Goal: Information Seeking & Learning: Learn about a topic

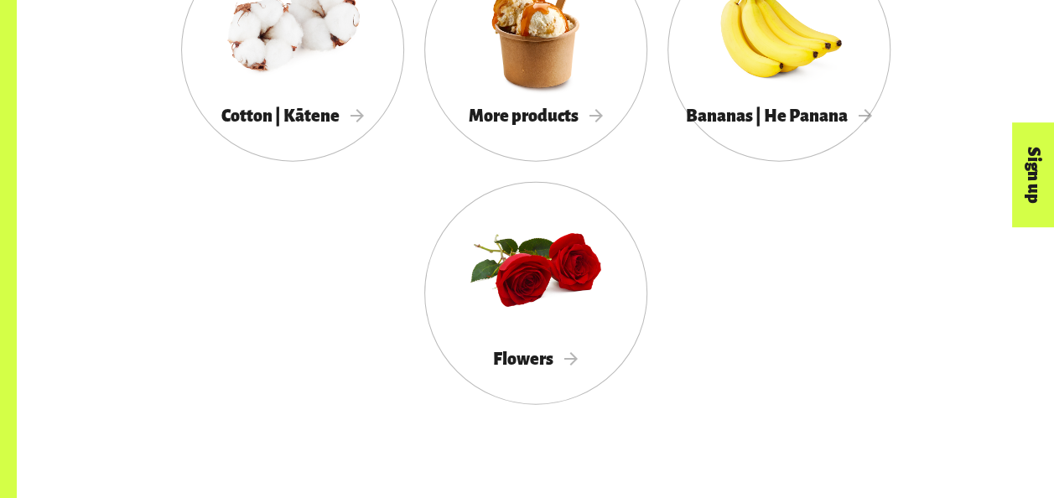
scroll to position [1878, 0]
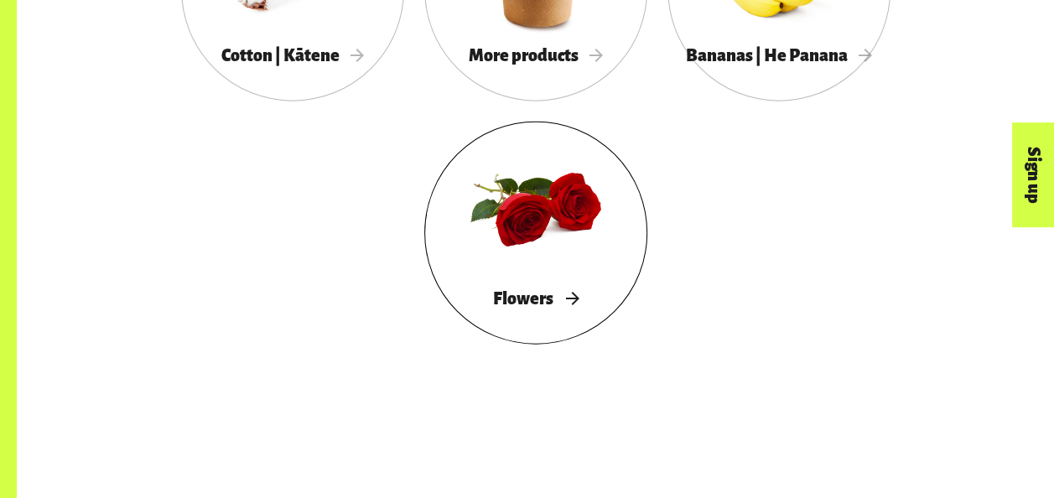
click at [576, 282] on div at bounding box center [535, 209] width 223 height 145
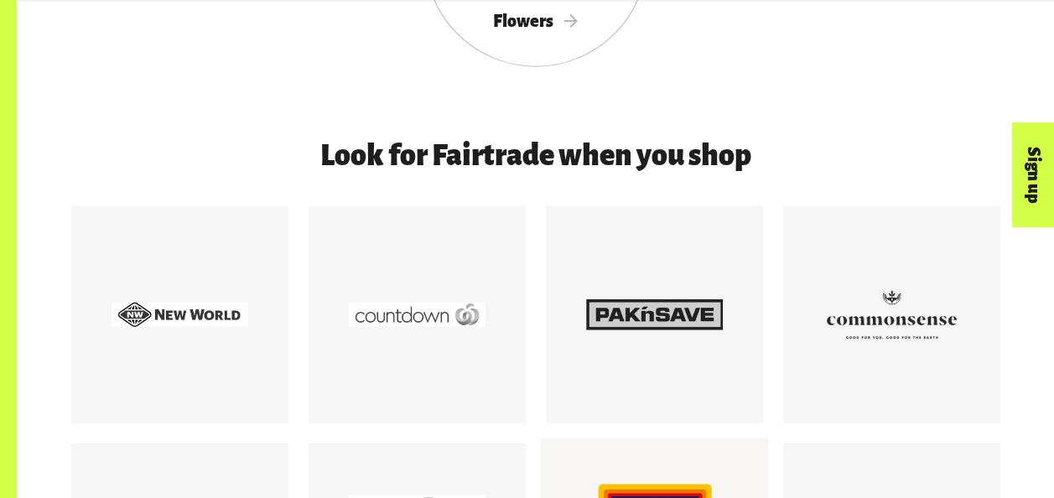
scroll to position [2158, 0]
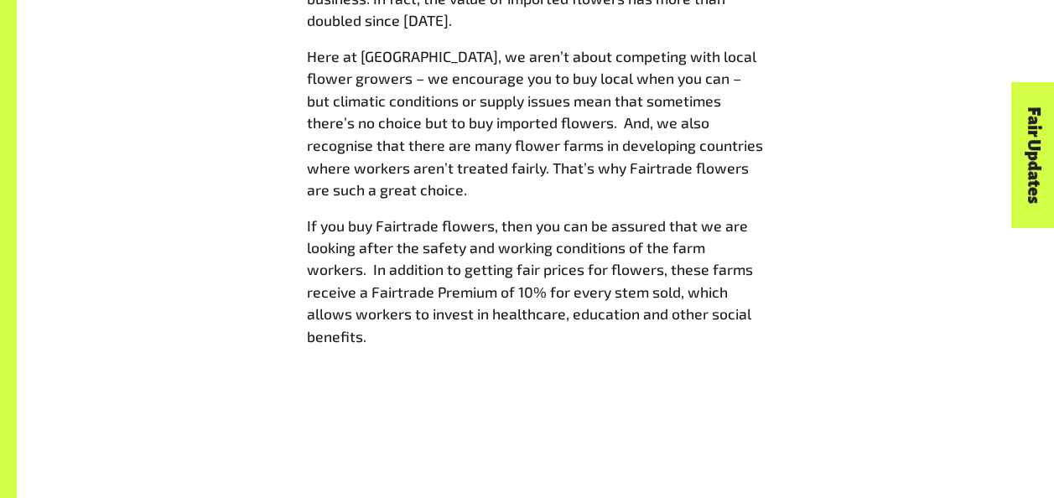
scroll to position [1509, 0]
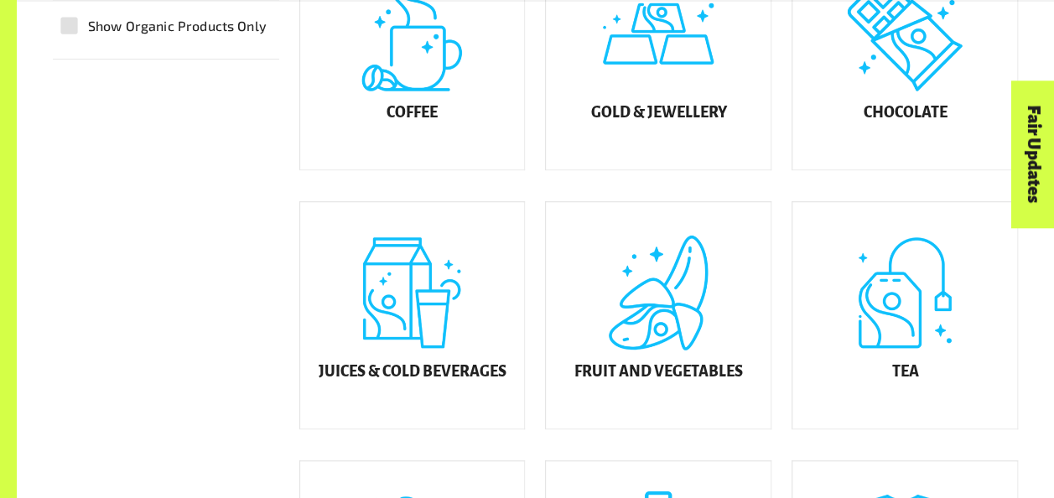
scroll to position [704, 0]
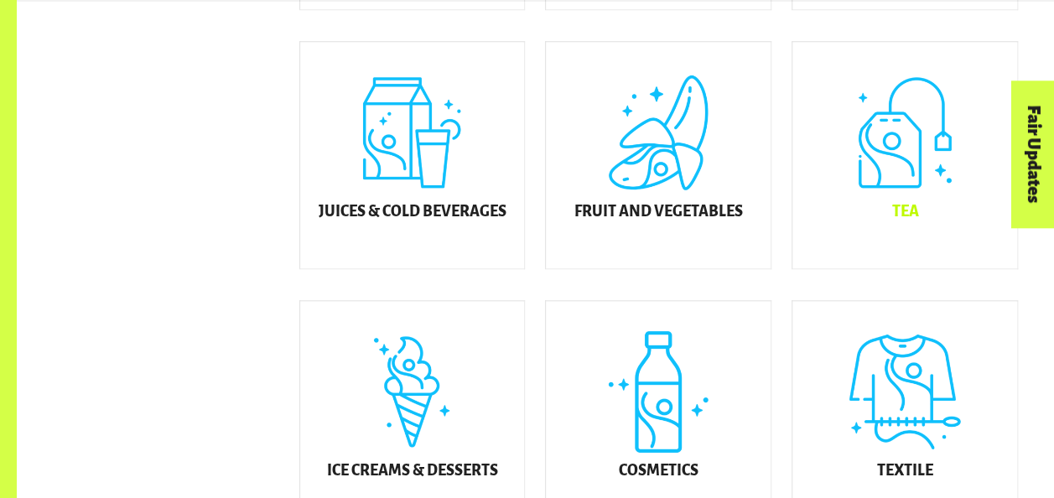
click at [890, 179] on div "Tea" at bounding box center [904, 155] width 225 height 226
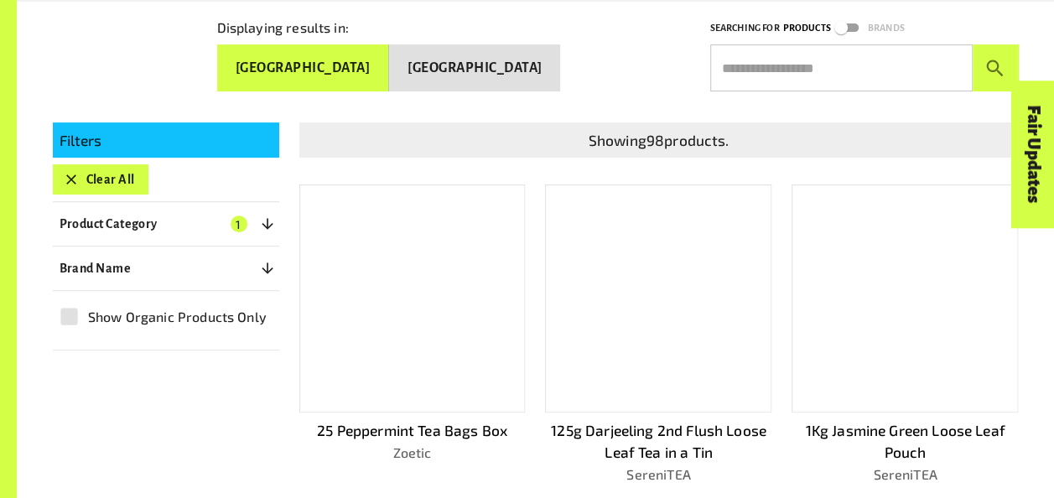
scroll to position [285, 0]
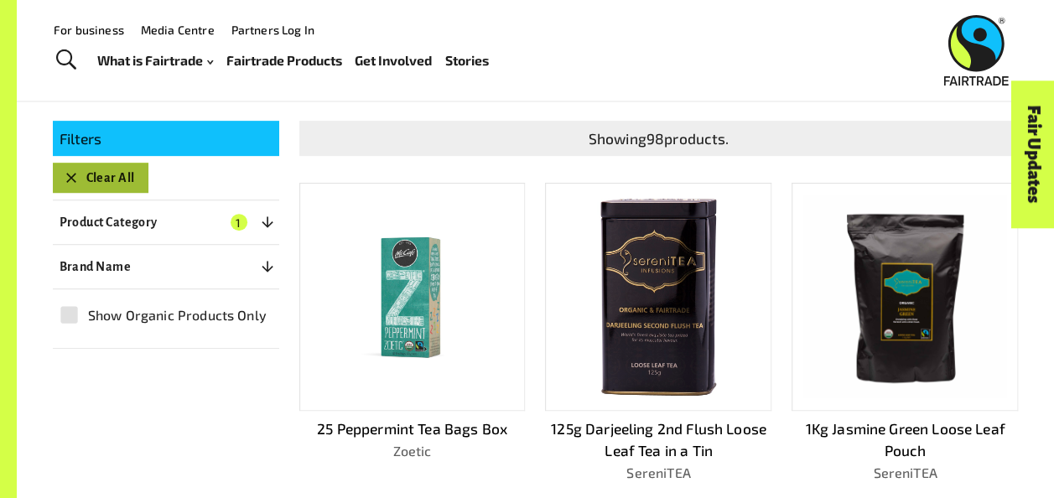
click at [83, 168] on button "Clear All" at bounding box center [101, 178] width 96 height 30
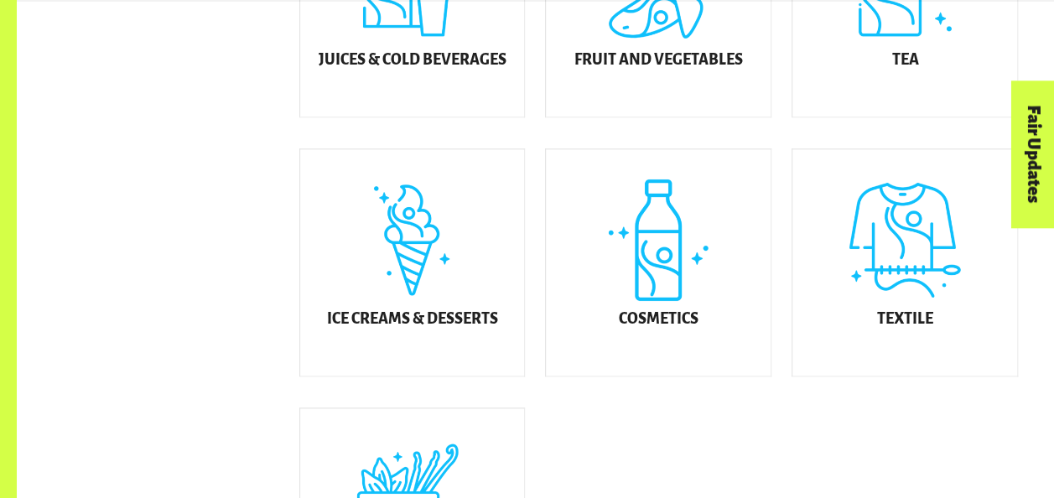
scroll to position [922, 0]
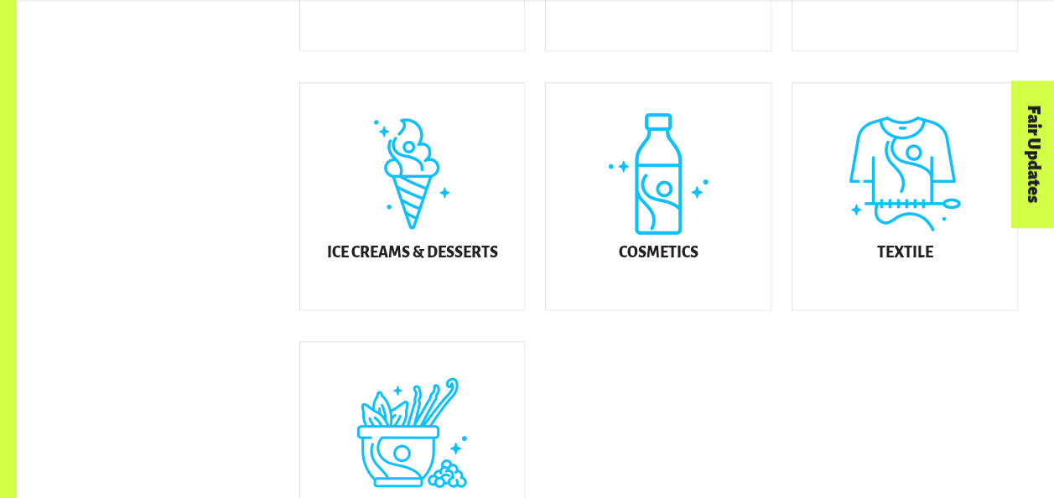
click at [463, 252] on div "Ice Creams & Desserts" at bounding box center [412, 196] width 225 height 226
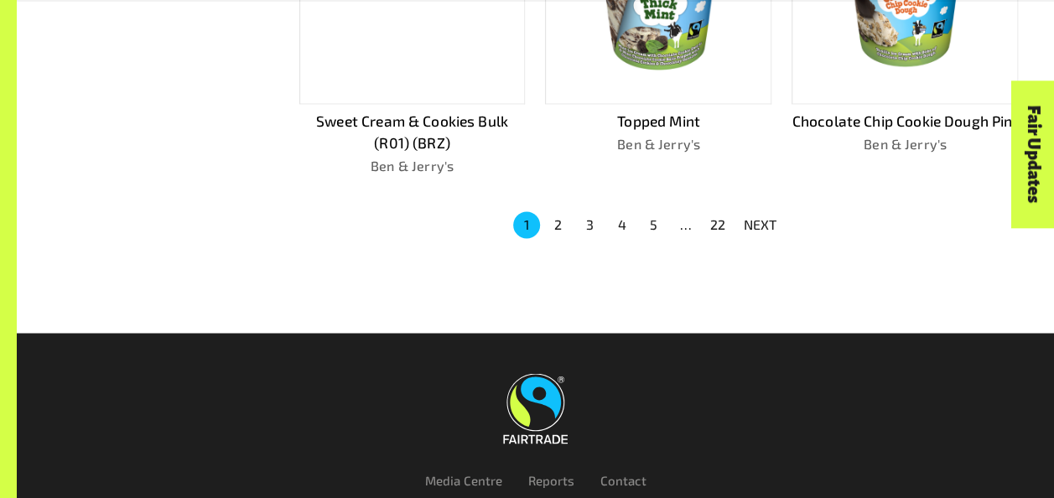
scroll to position [1291, 0]
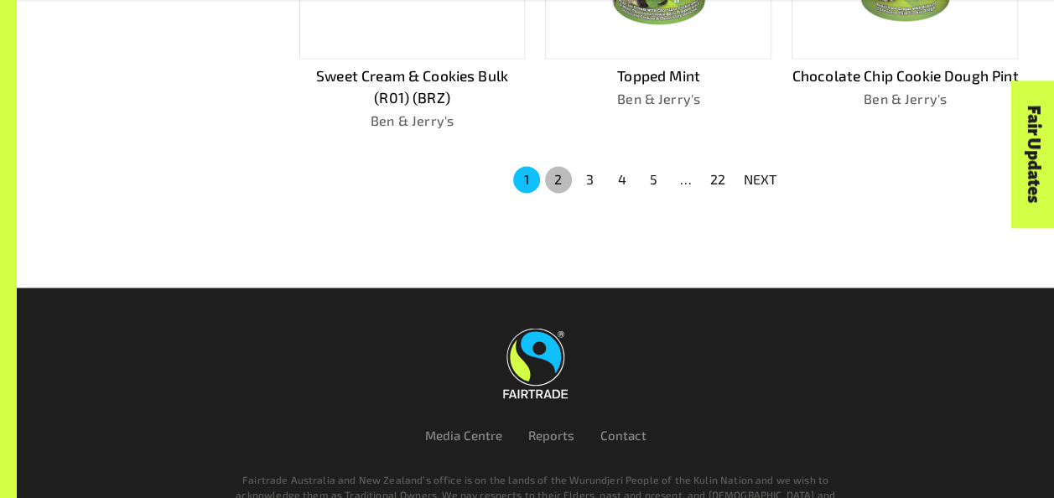
click at [558, 178] on button "2" at bounding box center [558, 179] width 27 height 27
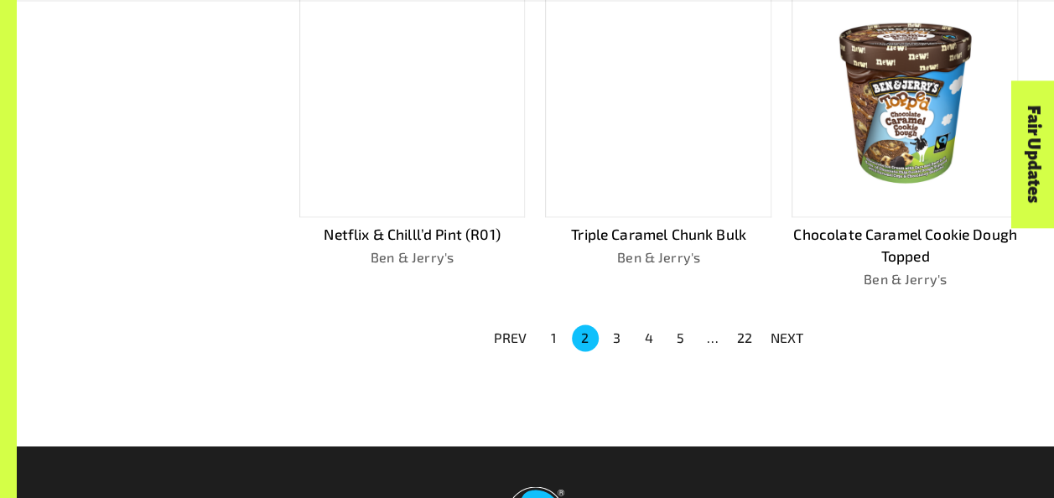
scroll to position [1135, 0]
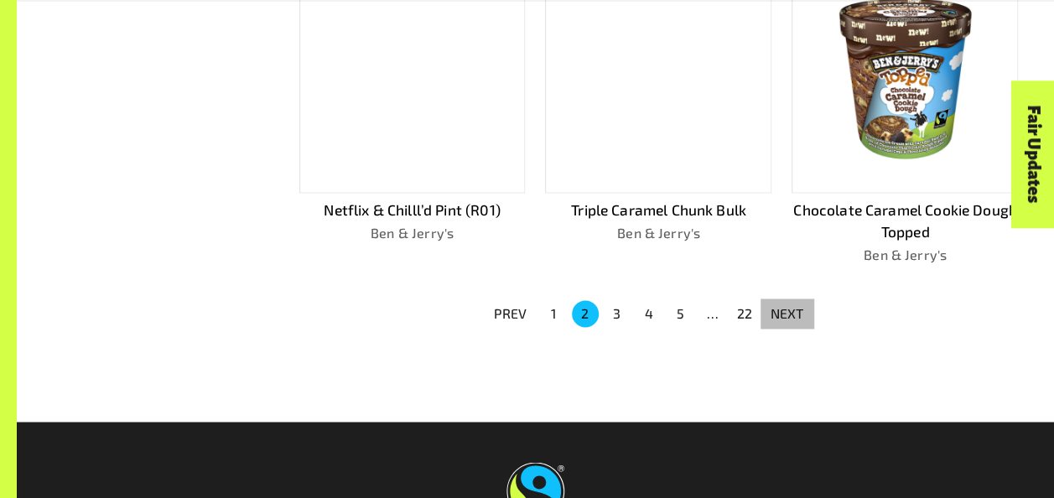
click at [785, 310] on p "NEXT" at bounding box center [787, 313] width 34 height 20
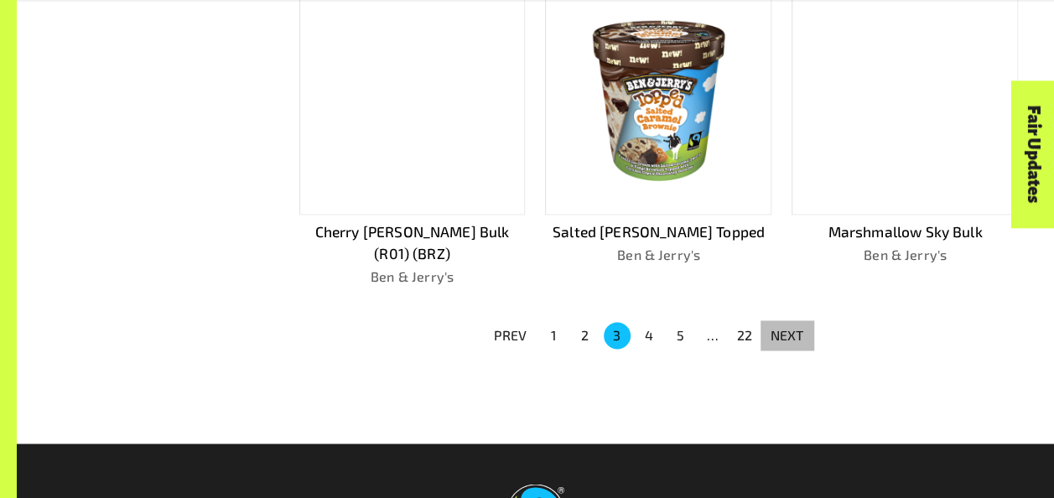
click at [795, 325] on p "NEXT" at bounding box center [787, 335] width 34 height 20
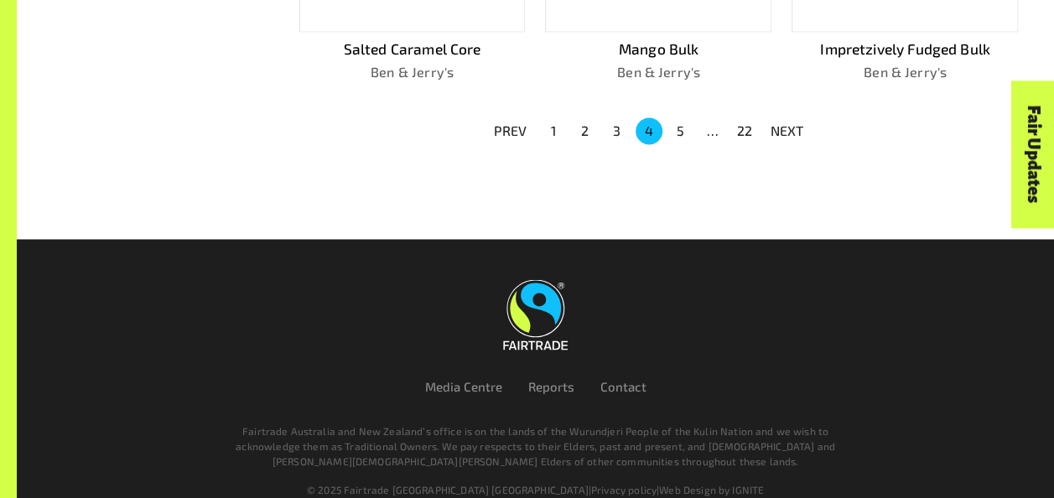
scroll to position [1338, 0]
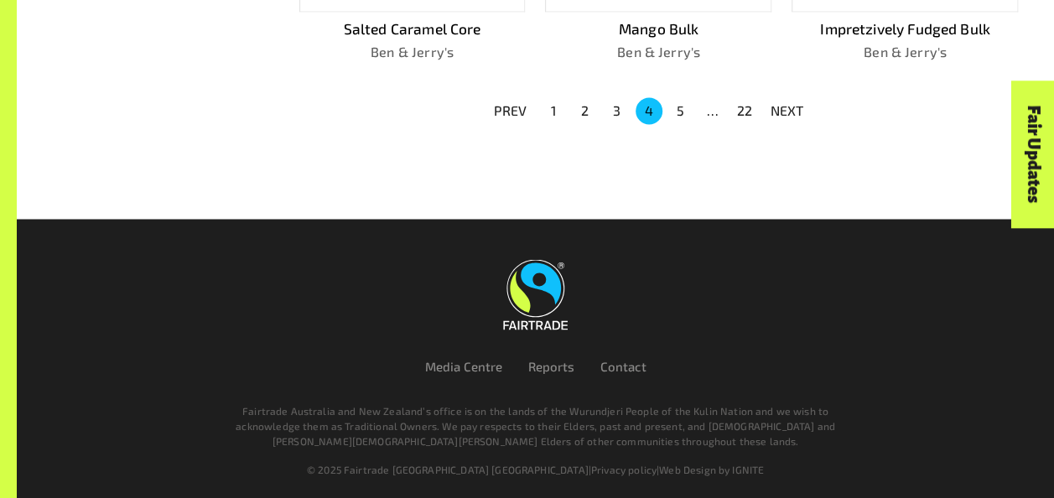
click at [791, 102] on p "NEXT" at bounding box center [787, 111] width 34 height 20
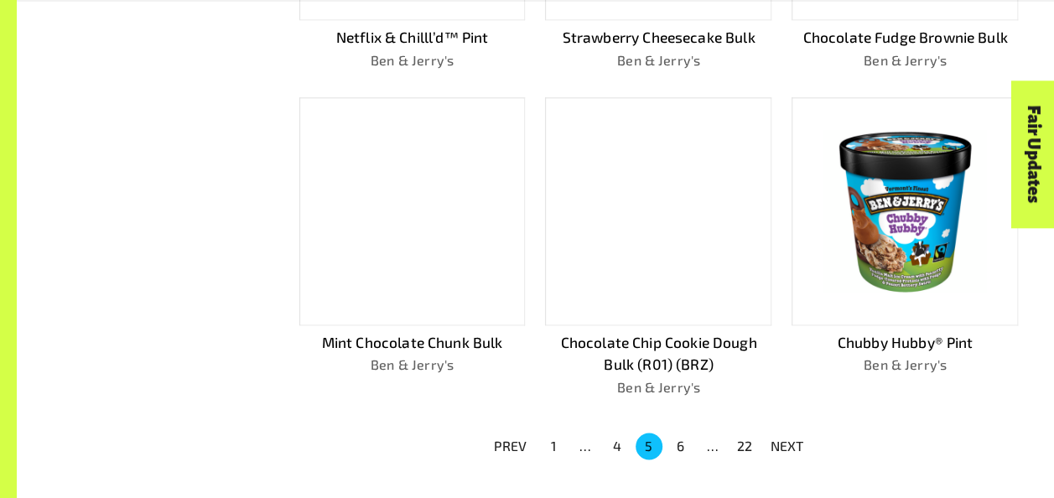
scroll to position [1014, 0]
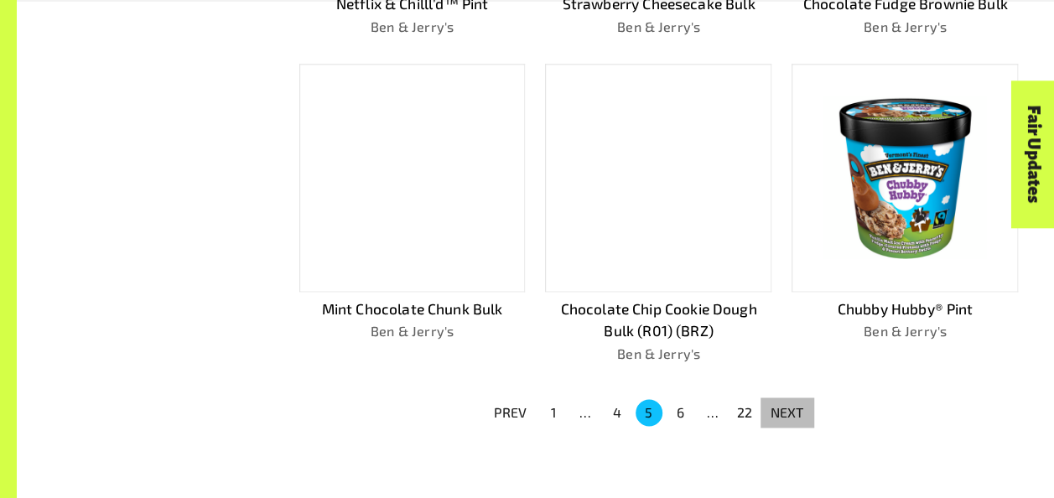
click at [791, 414] on p "NEXT" at bounding box center [787, 412] width 34 height 20
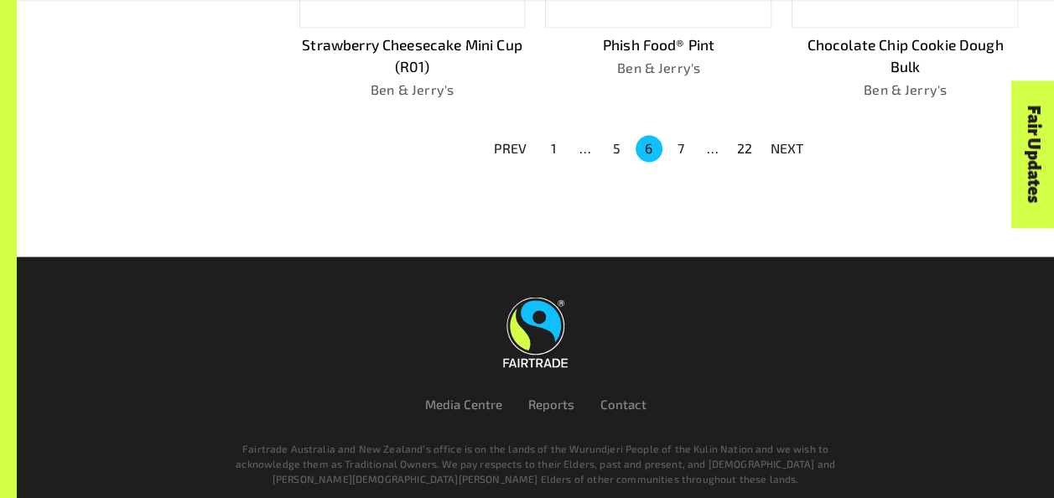
scroll to position [1326, 0]
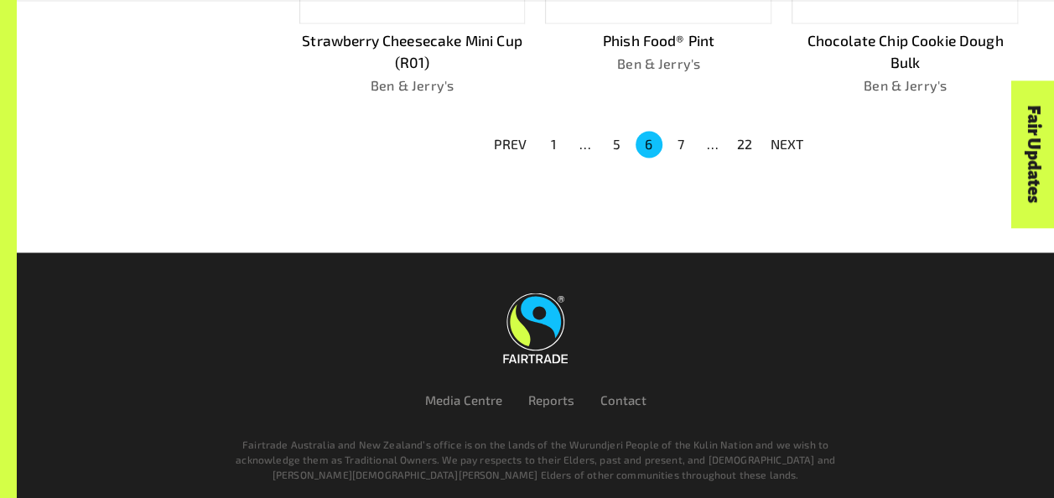
click at [694, 139] on li "7" at bounding box center [681, 144] width 32 height 27
click at [686, 139] on button "7" at bounding box center [680, 144] width 27 height 27
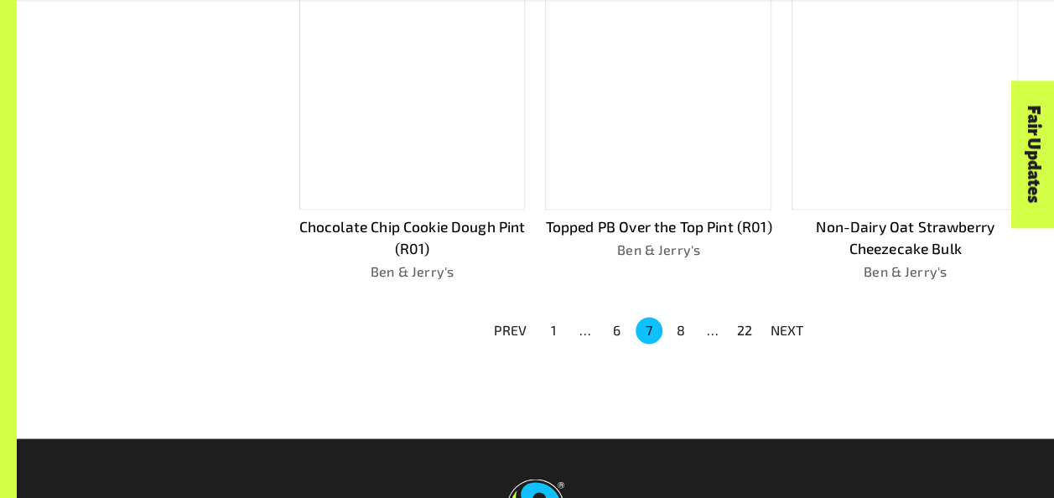
scroll to position [1271, 0]
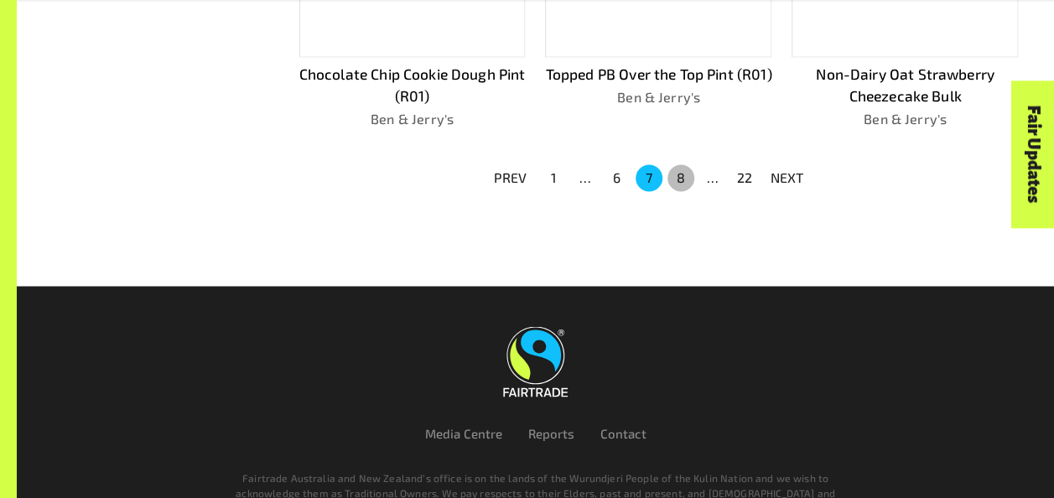
click at [687, 168] on button "8" at bounding box center [680, 177] width 27 height 27
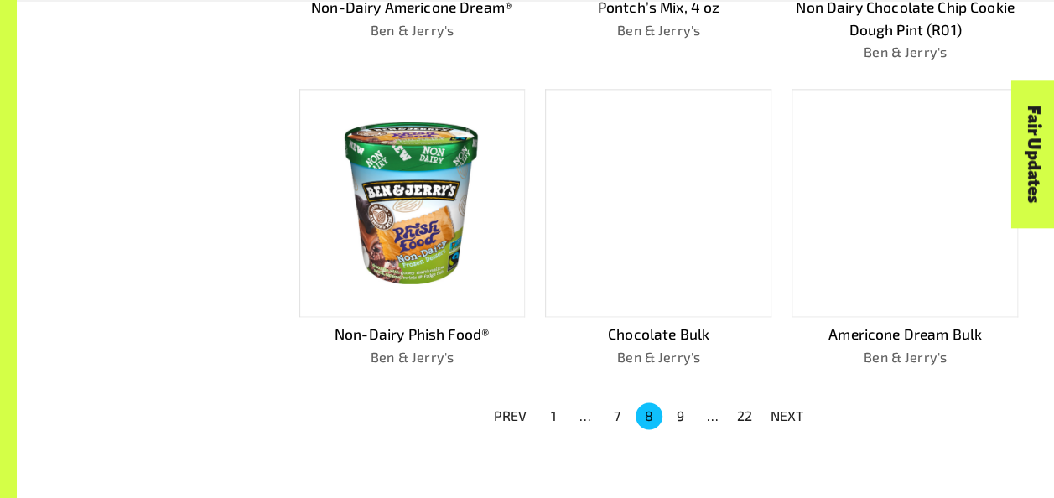
scroll to position [1103, 0]
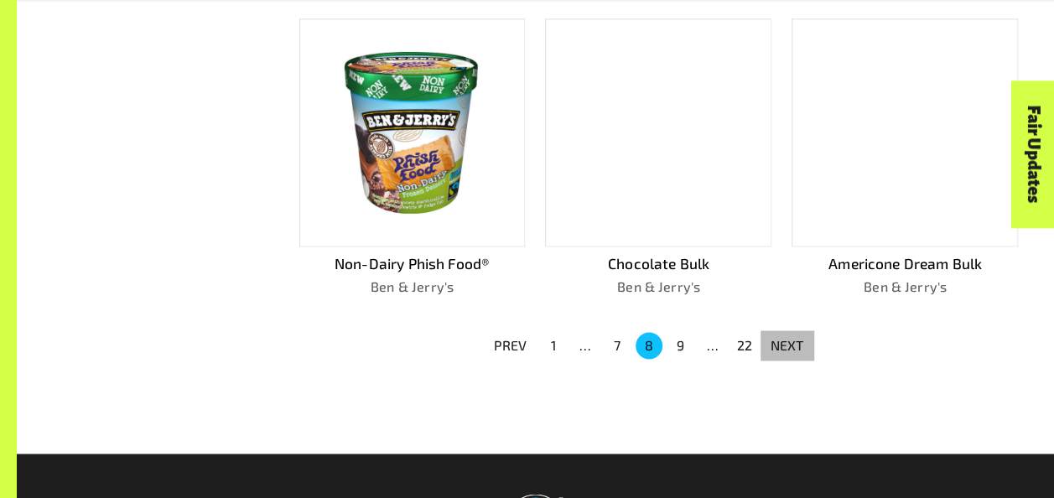
click at [795, 335] on p "NEXT" at bounding box center [787, 345] width 34 height 20
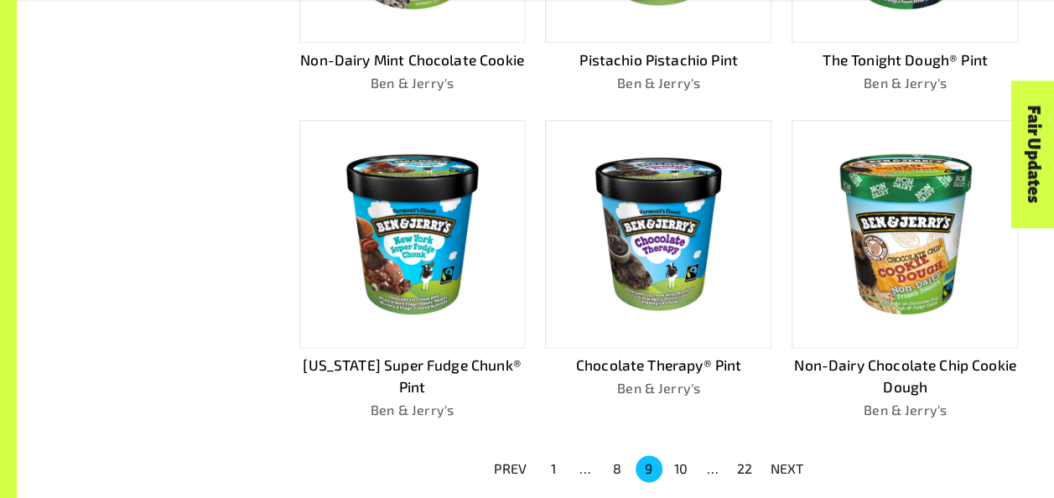
scroll to position [981, 0]
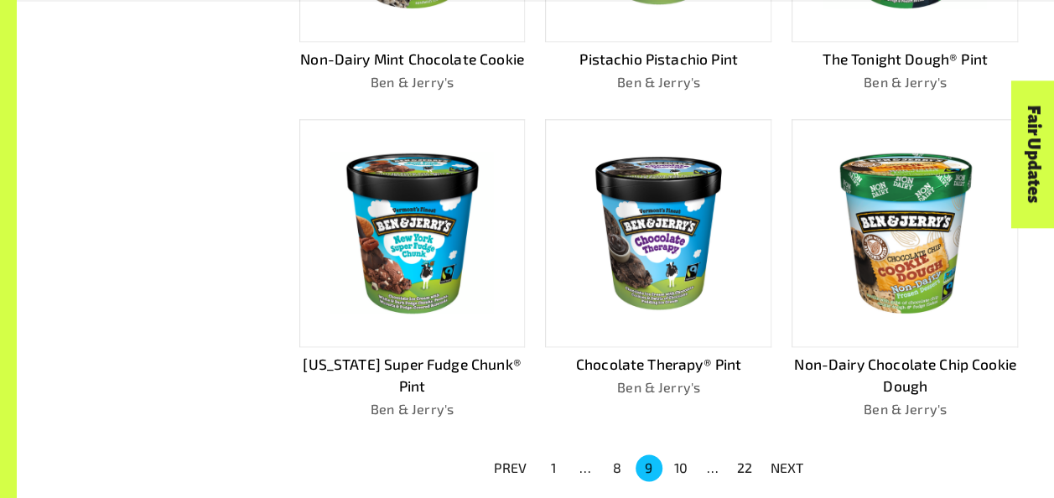
click at [790, 458] on p "NEXT" at bounding box center [787, 468] width 34 height 20
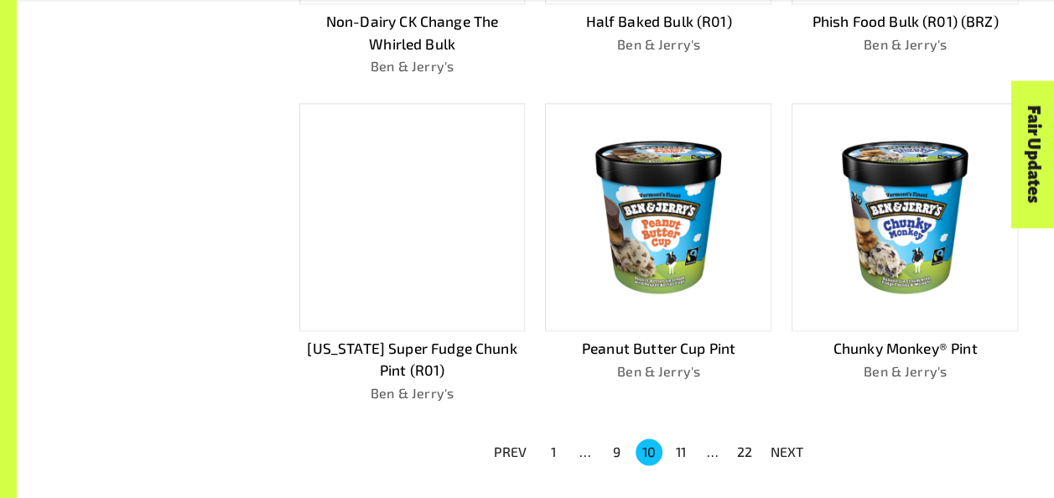
scroll to position [1058, 0]
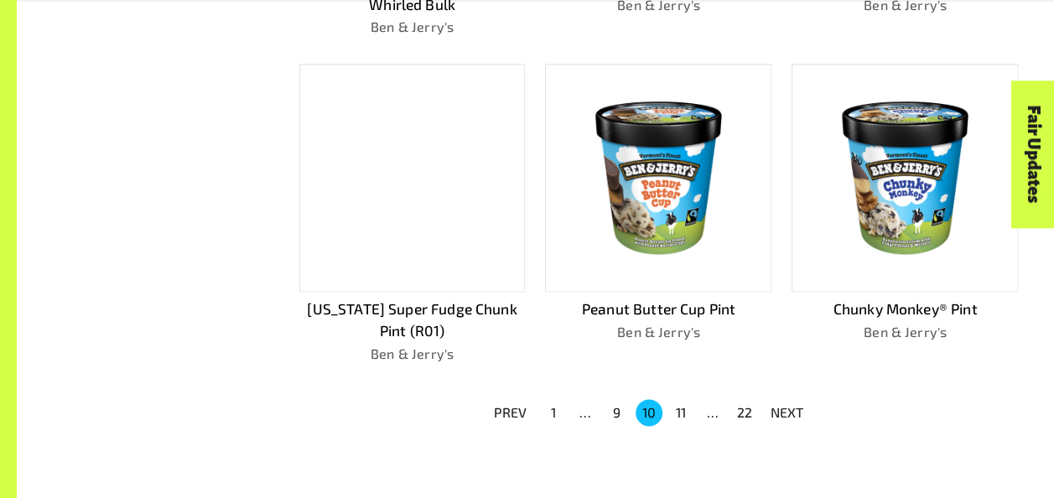
click at [786, 409] on p "NEXT" at bounding box center [787, 412] width 34 height 20
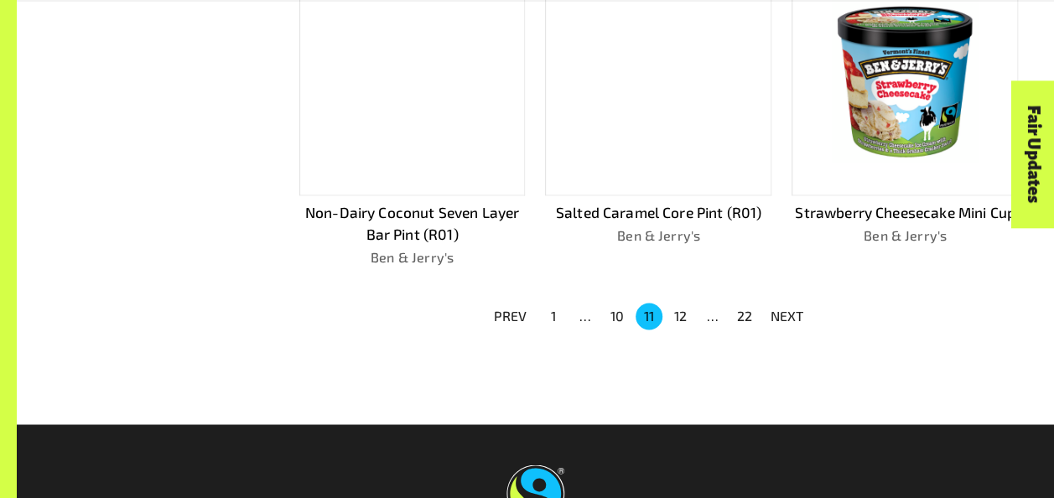
scroll to position [1137, 0]
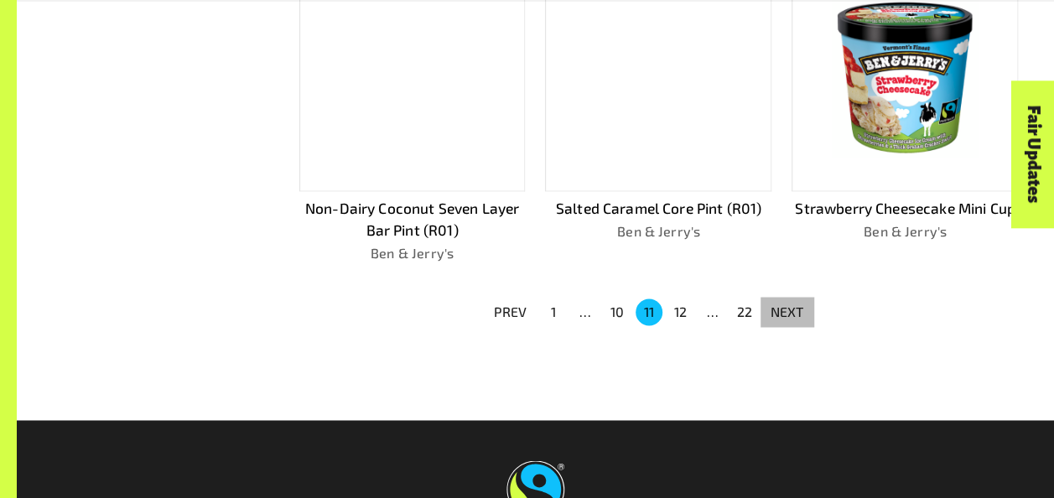
click at [786, 311] on p "NEXT" at bounding box center [787, 312] width 34 height 20
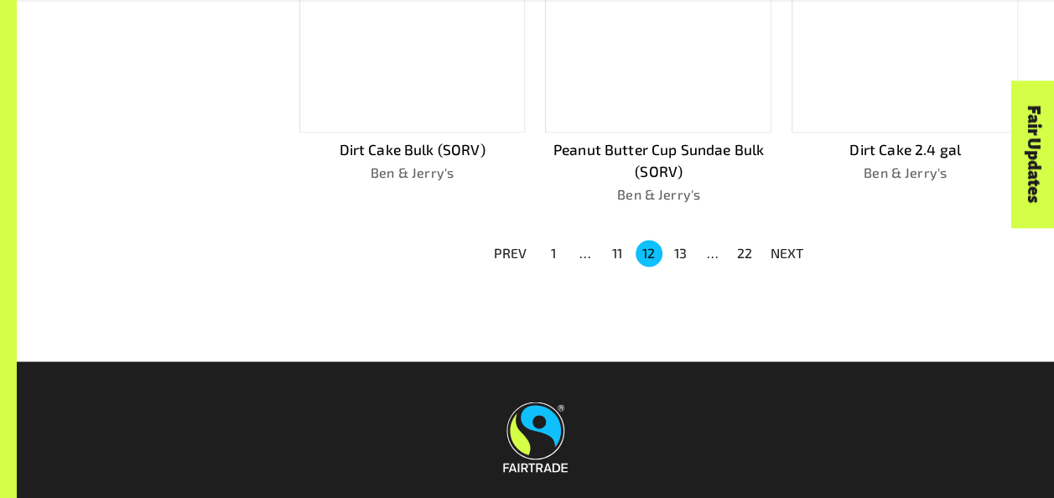
scroll to position [1204, 0]
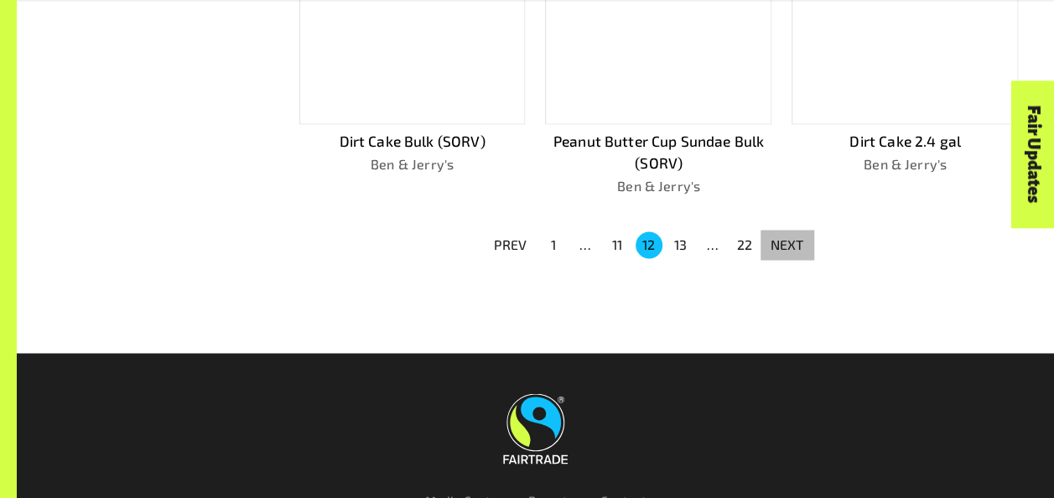
click at [781, 236] on p "NEXT" at bounding box center [787, 245] width 34 height 20
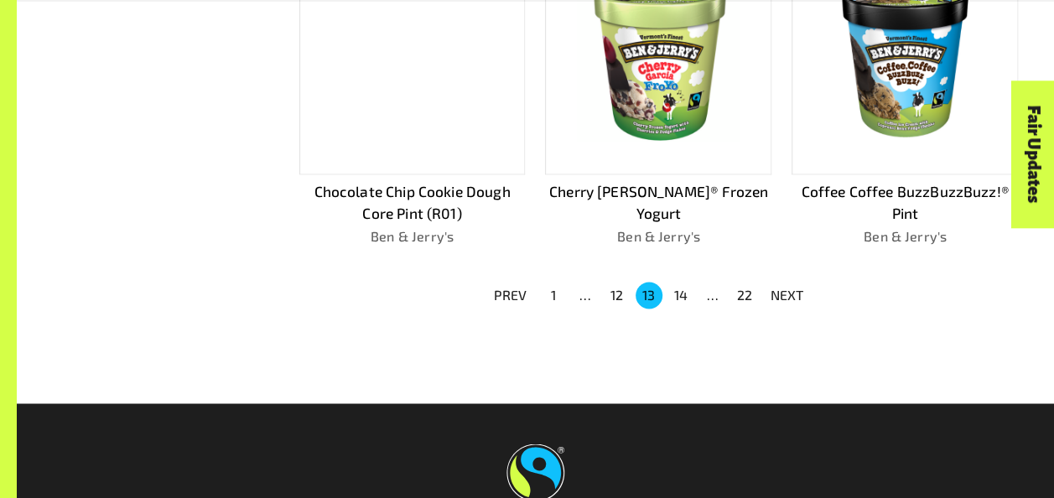
scroll to position [1259, 0]
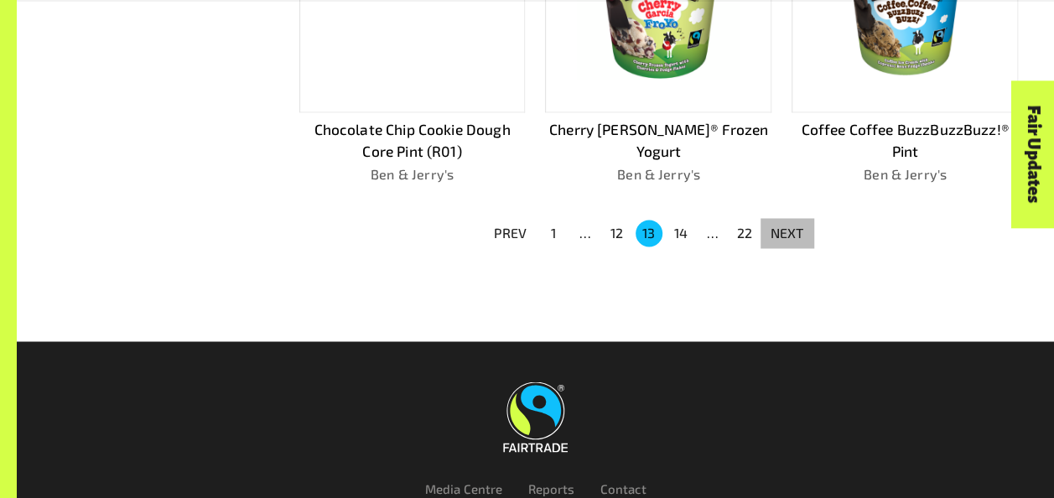
click at [791, 218] on button "NEXT" at bounding box center [787, 233] width 54 height 30
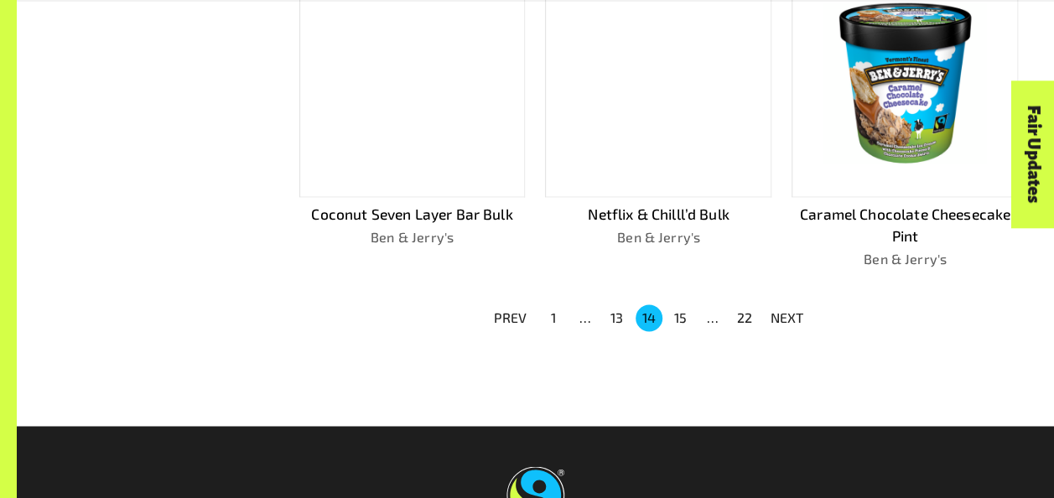
scroll to position [1137, 0]
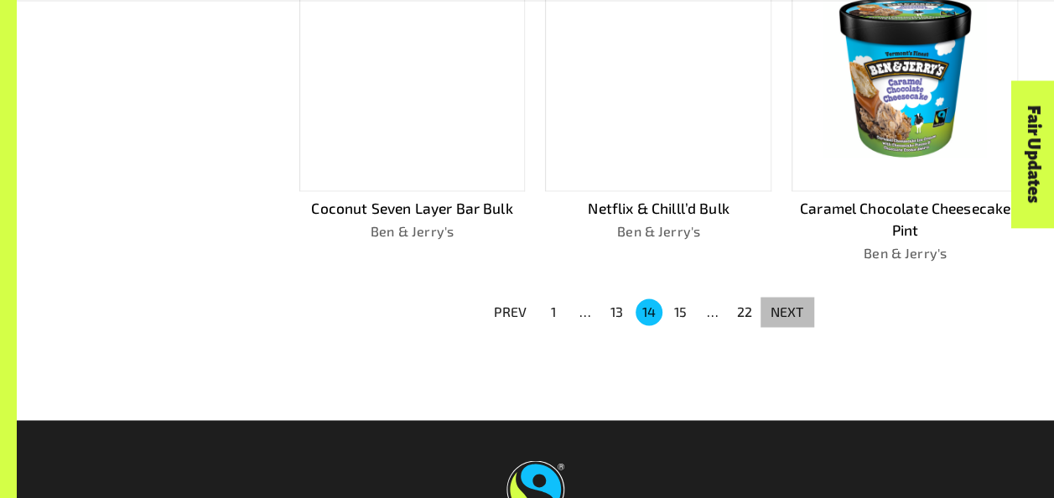
click at [792, 312] on p "NEXT" at bounding box center [787, 312] width 34 height 20
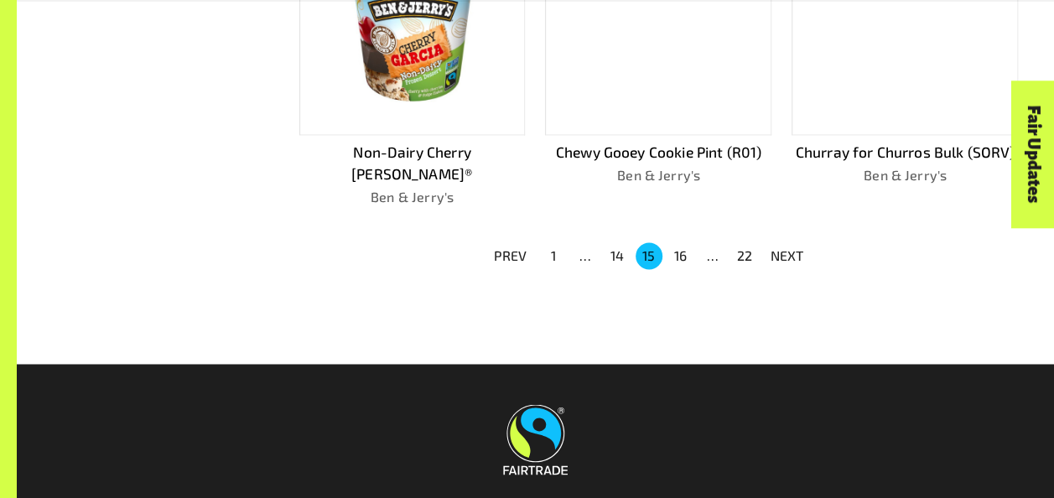
scroll to position [1227, 0]
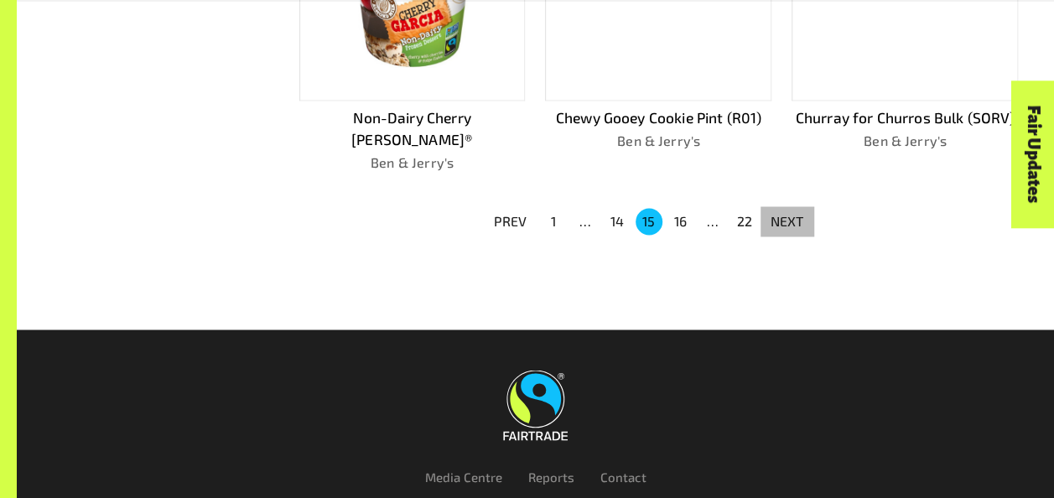
click at [786, 211] on p "NEXT" at bounding box center [787, 221] width 34 height 20
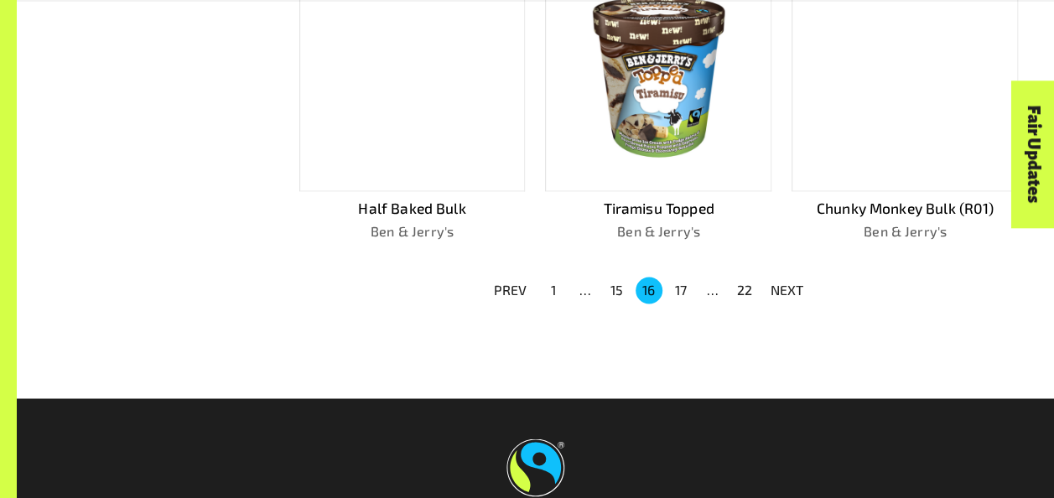
scroll to position [1338, 0]
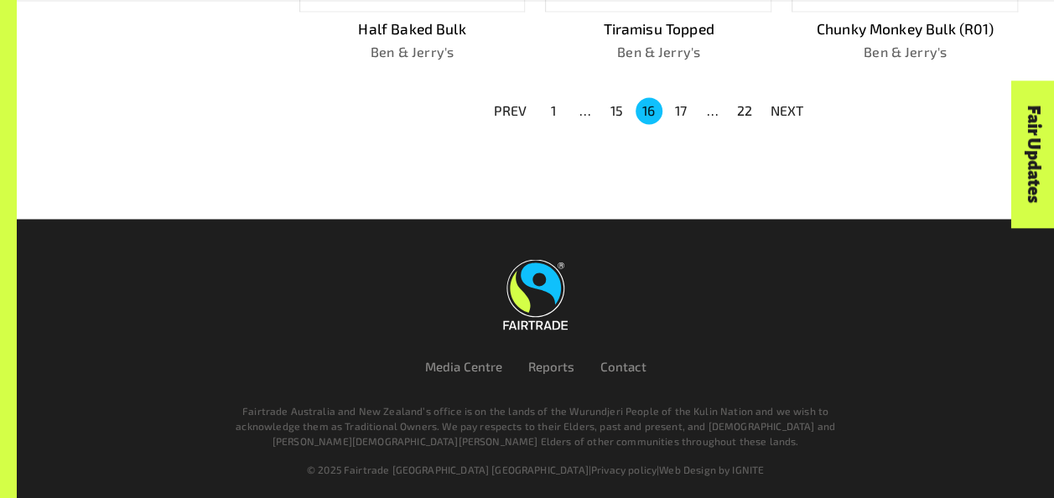
click at [790, 101] on p "NEXT" at bounding box center [787, 111] width 34 height 20
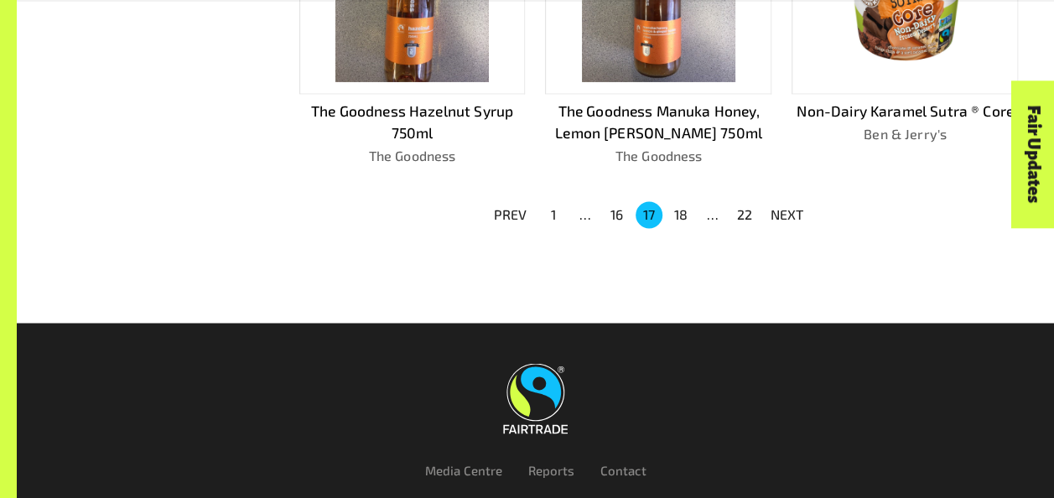
scroll to position [1237, 0]
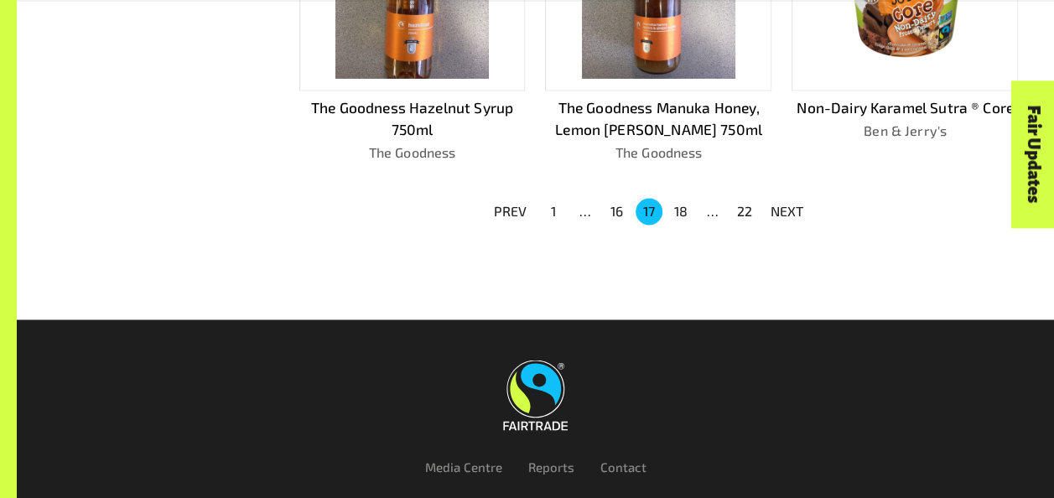
click at [790, 201] on p "NEXT" at bounding box center [787, 211] width 34 height 20
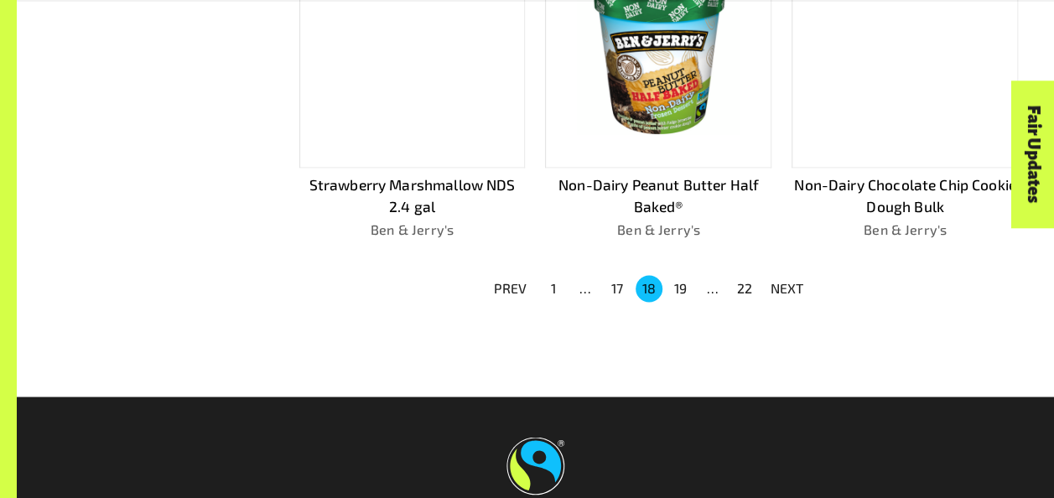
scroll to position [1192, 0]
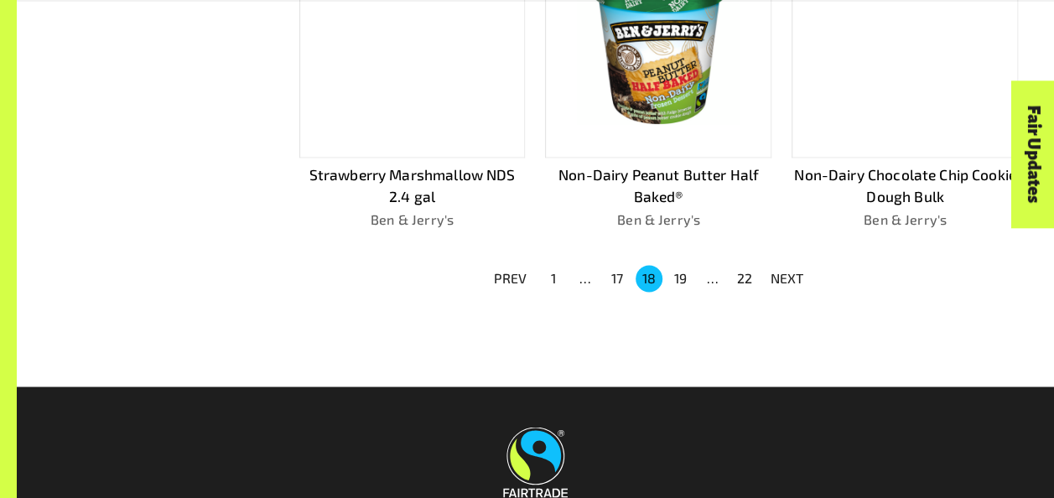
click at [786, 268] on p "NEXT" at bounding box center [787, 278] width 34 height 20
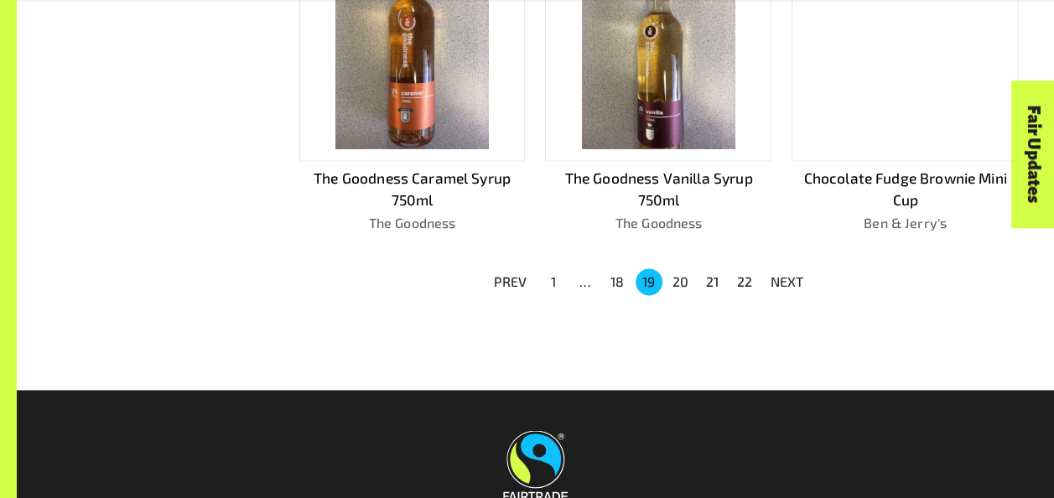
scroll to position [1170, 0]
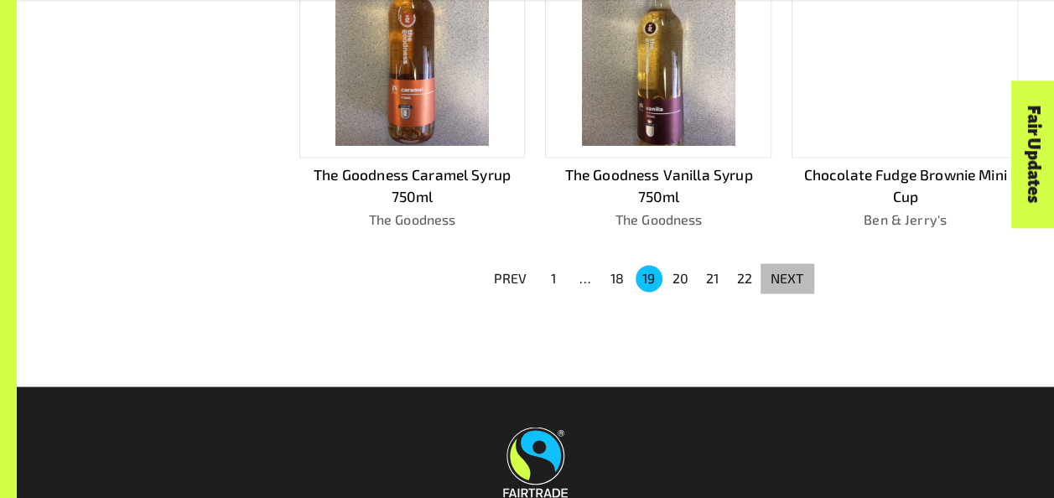
click at [786, 270] on p "NEXT" at bounding box center [787, 278] width 34 height 20
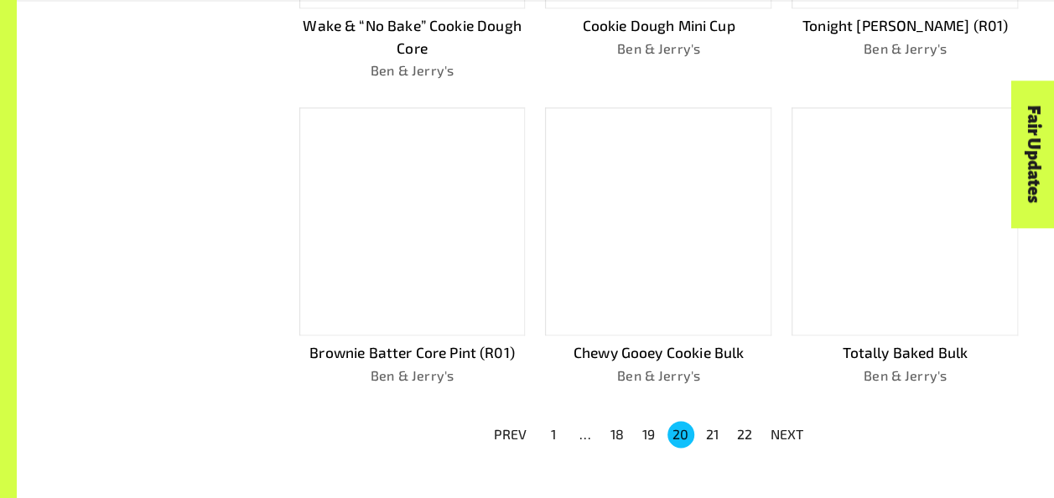
scroll to position [1048, 0]
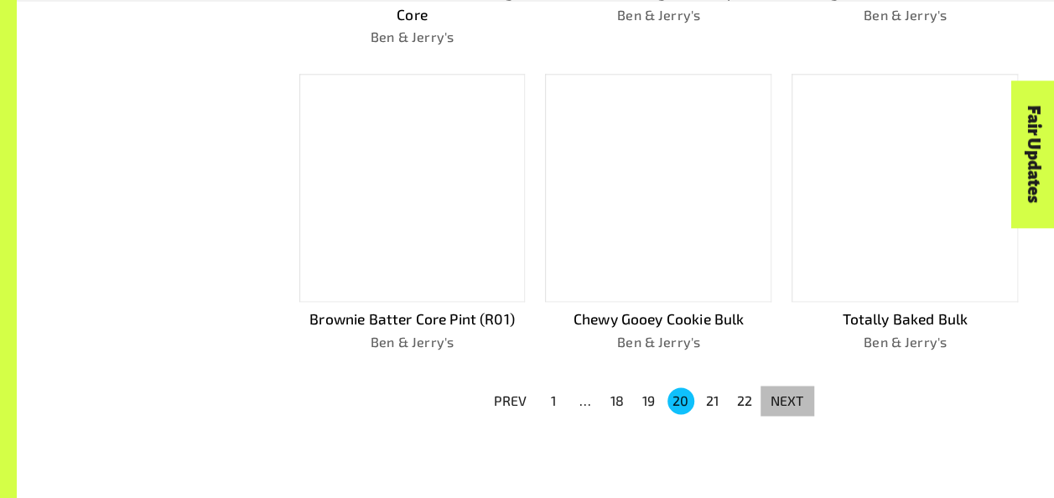
click at [781, 391] on p "NEXT" at bounding box center [787, 401] width 34 height 20
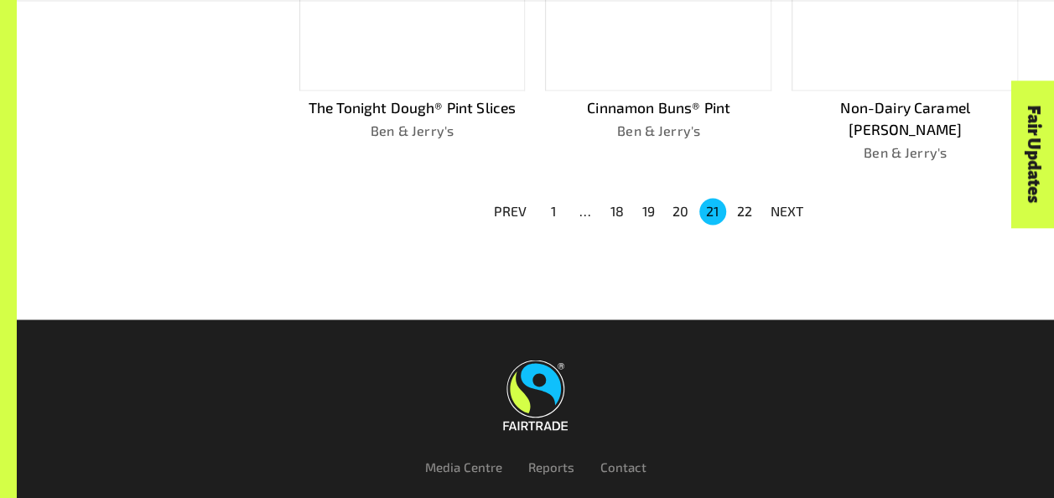
scroll to position [1271, 0]
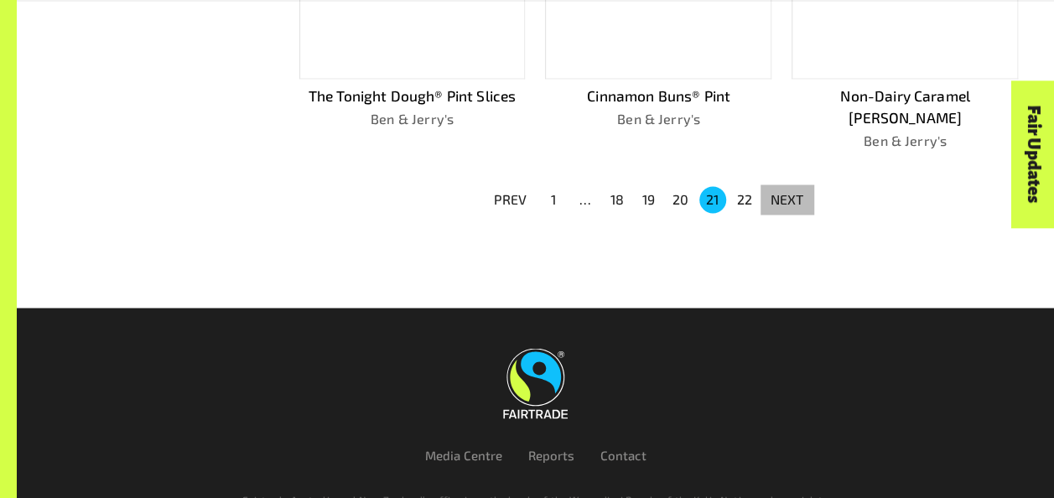
click at [790, 189] on p "NEXT" at bounding box center [787, 199] width 34 height 20
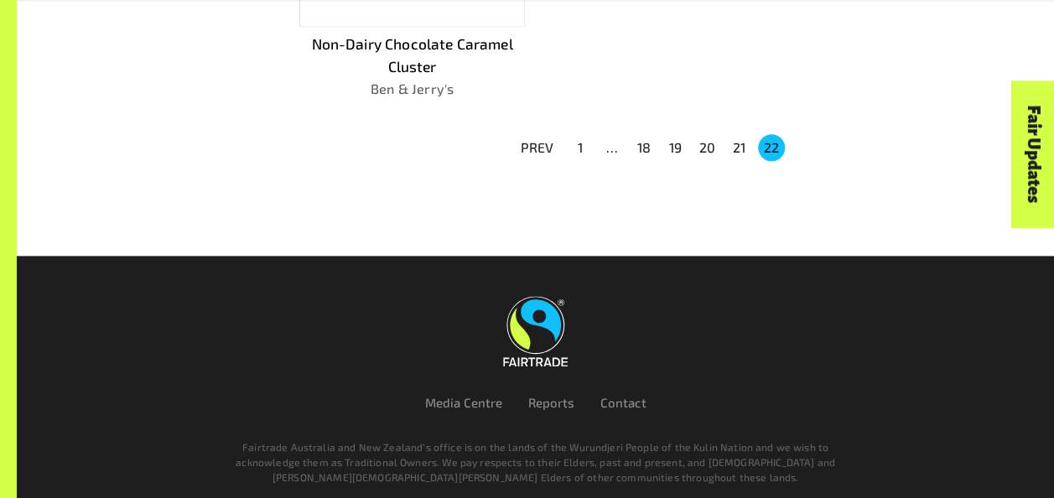
scroll to position [1000, 0]
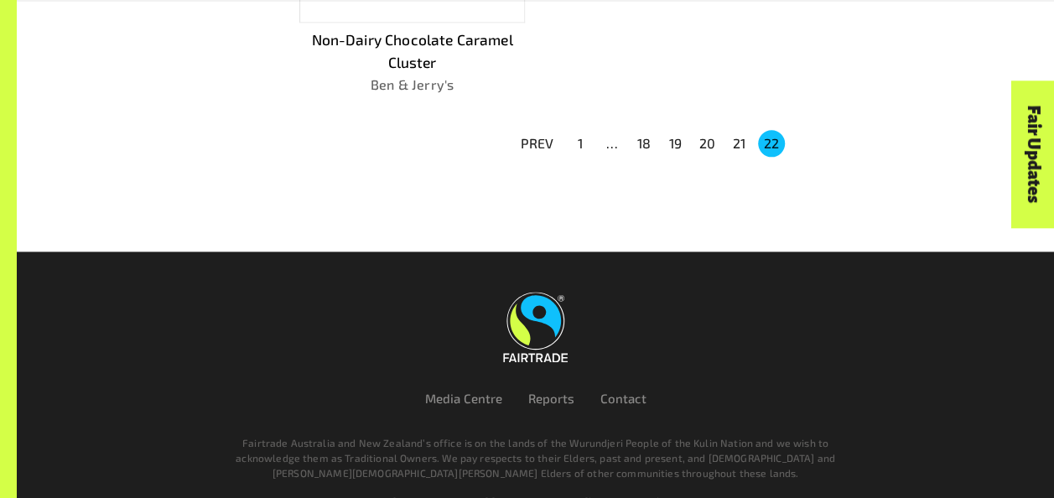
click at [706, 140] on button "20" at bounding box center [707, 143] width 27 height 27
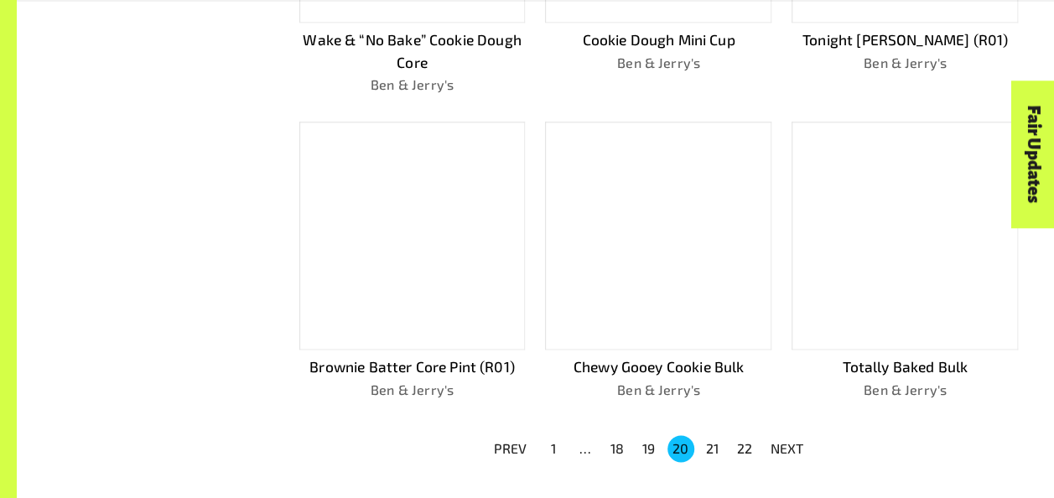
scroll to position [1283, 0]
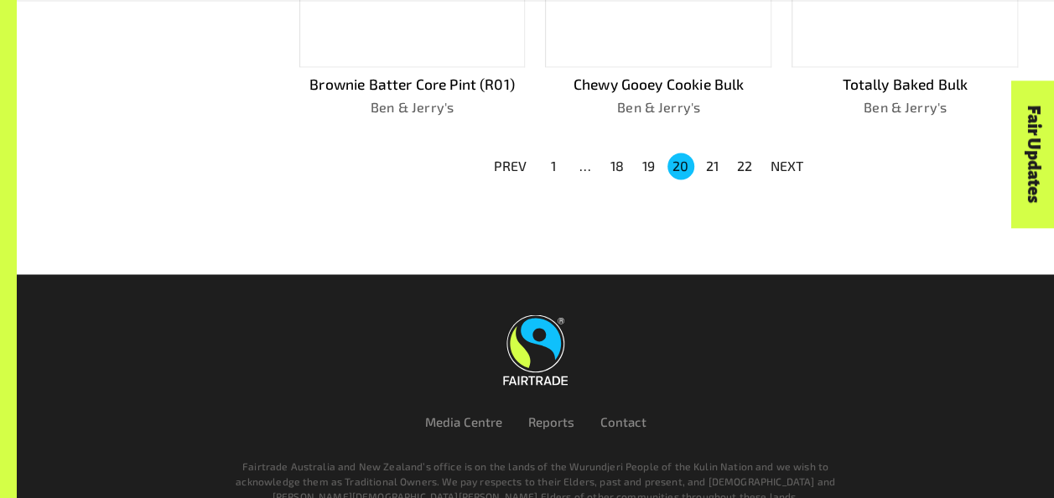
click at [682, 153] on button "20" at bounding box center [680, 166] width 27 height 27
click at [644, 153] on button "19" at bounding box center [648, 166] width 27 height 27
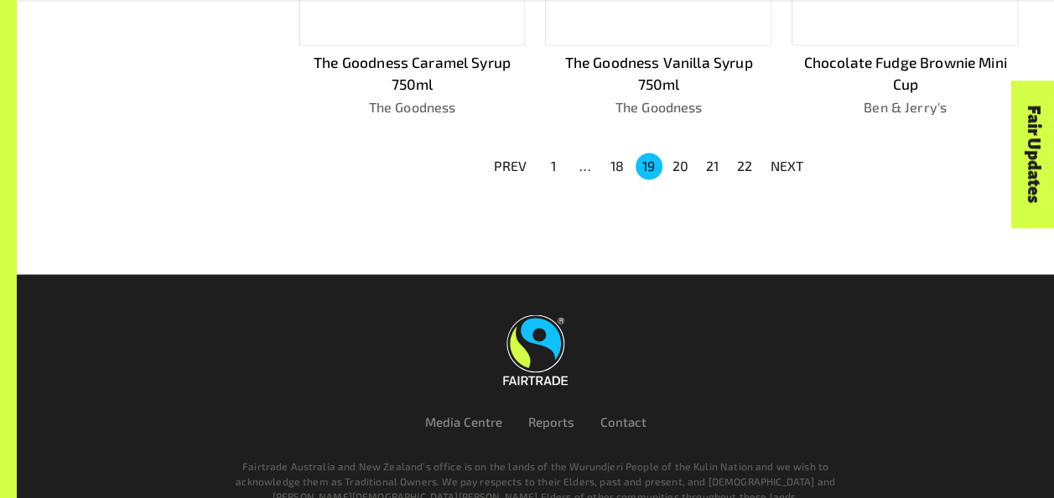
scroll to position [1304, 0]
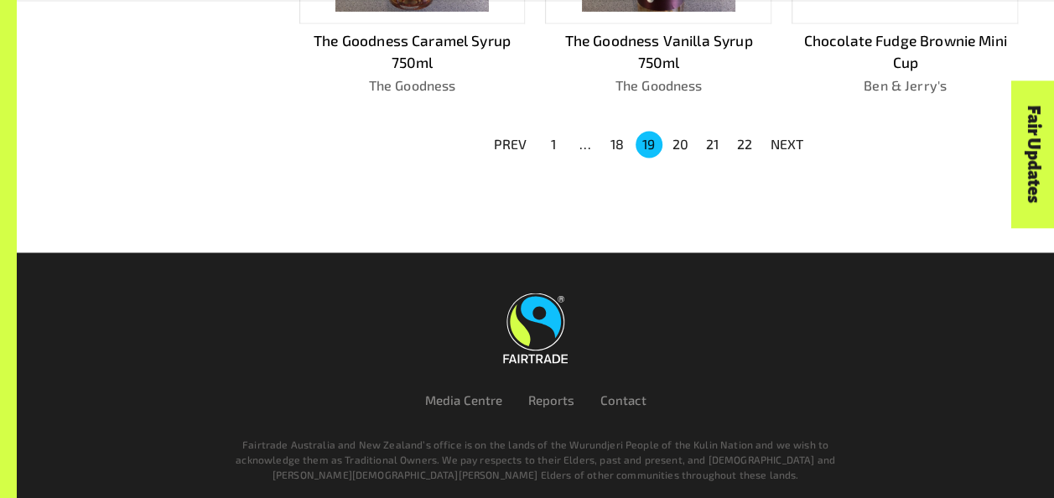
click at [722, 140] on button "21" at bounding box center [712, 144] width 27 height 27
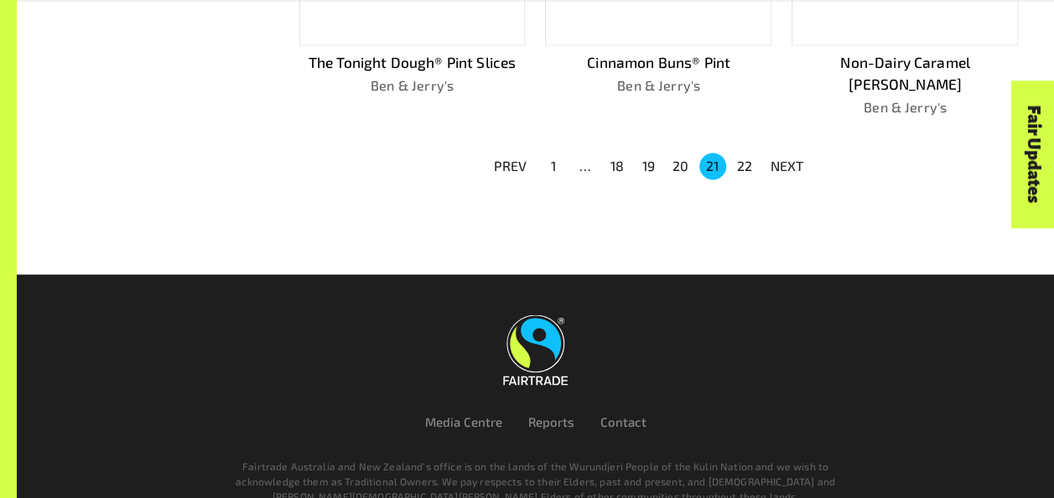
click at [614, 153] on button "18" at bounding box center [617, 166] width 27 height 27
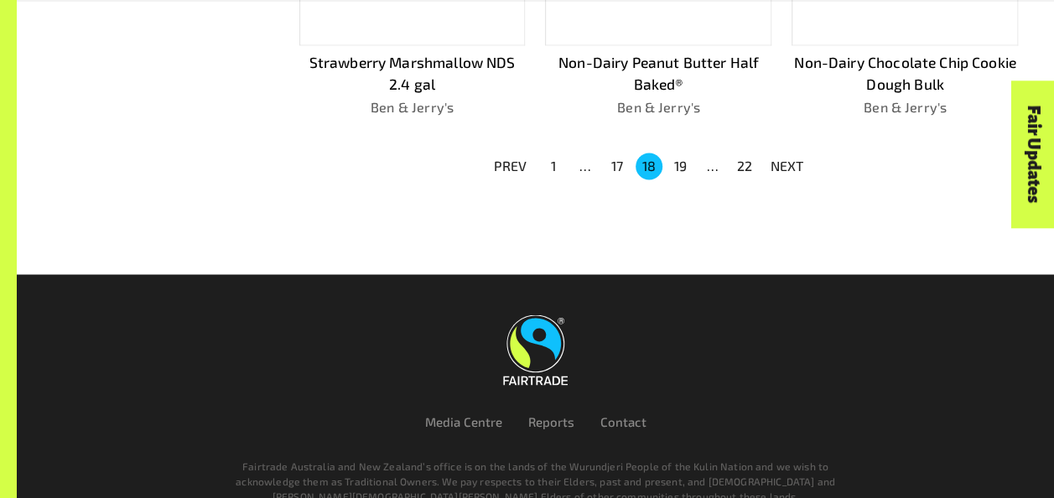
scroll to position [1326, 0]
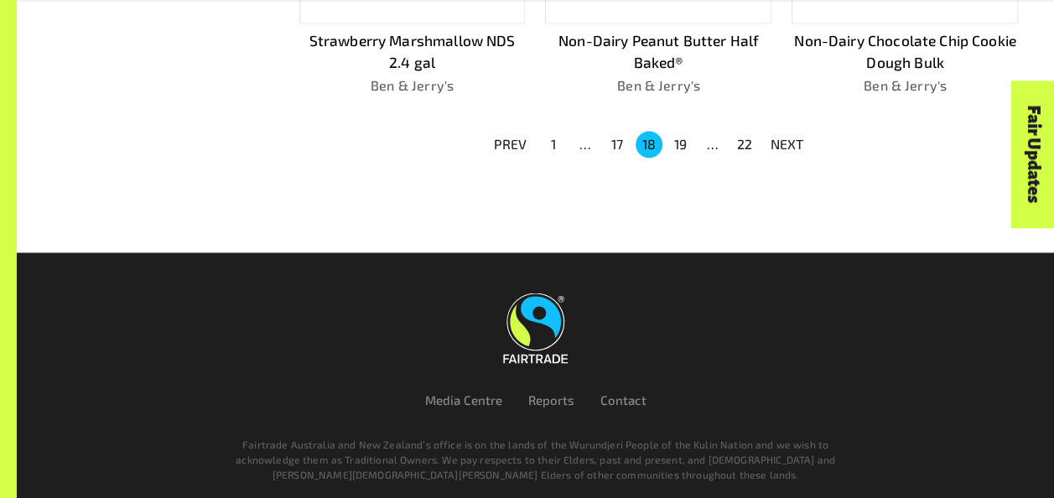
click at [645, 143] on button "18" at bounding box center [648, 144] width 27 height 27
click at [672, 147] on button "19" at bounding box center [680, 144] width 27 height 27
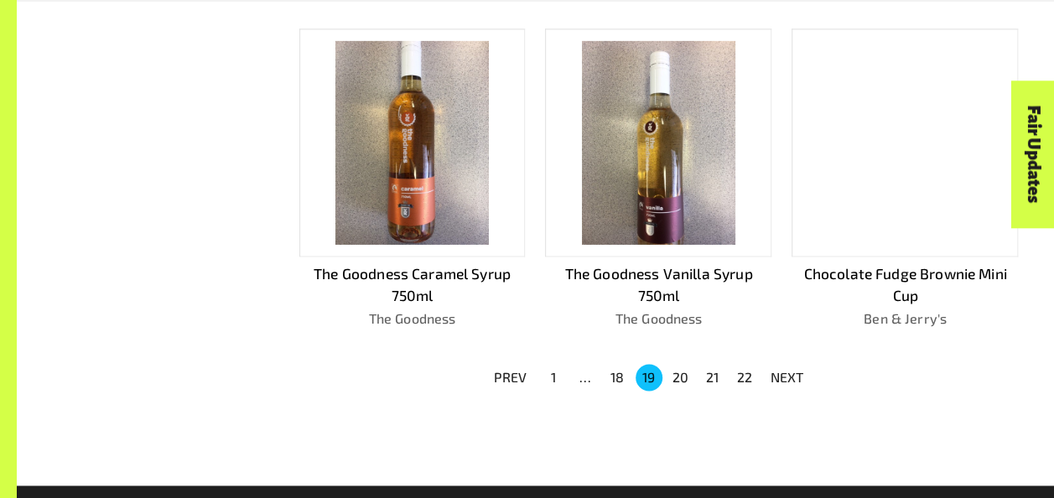
scroll to position [1237, 0]
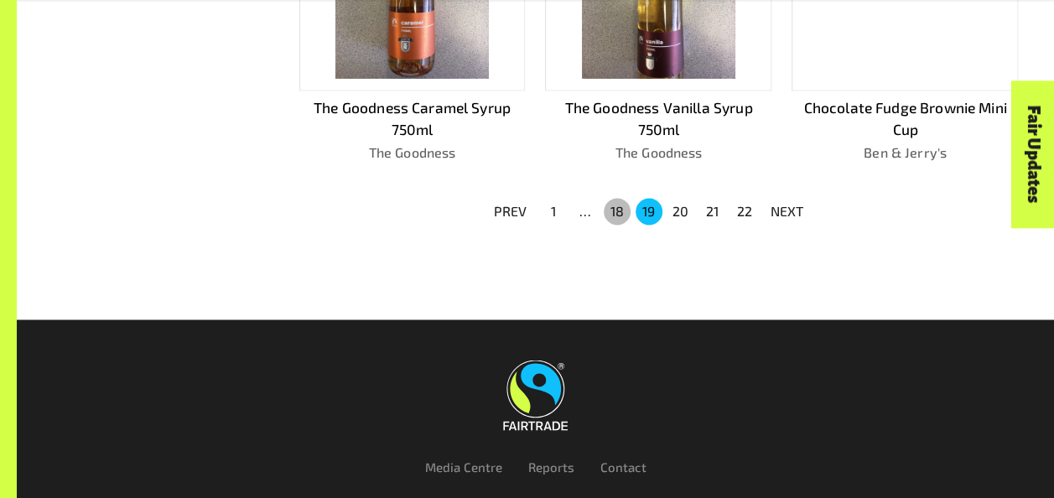
click at [614, 200] on button "18" at bounding box center [617, 211] width 27 height 27
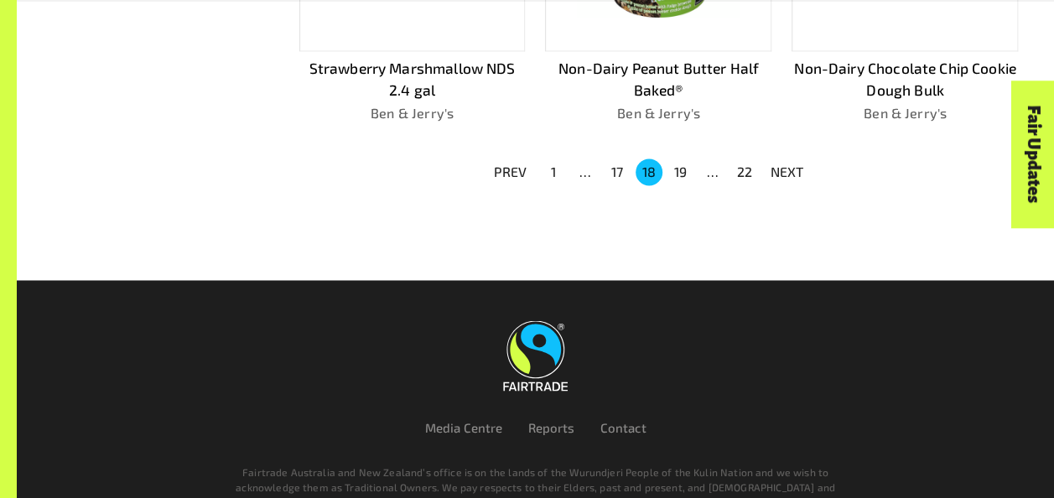
scroll to position [1360, 0]
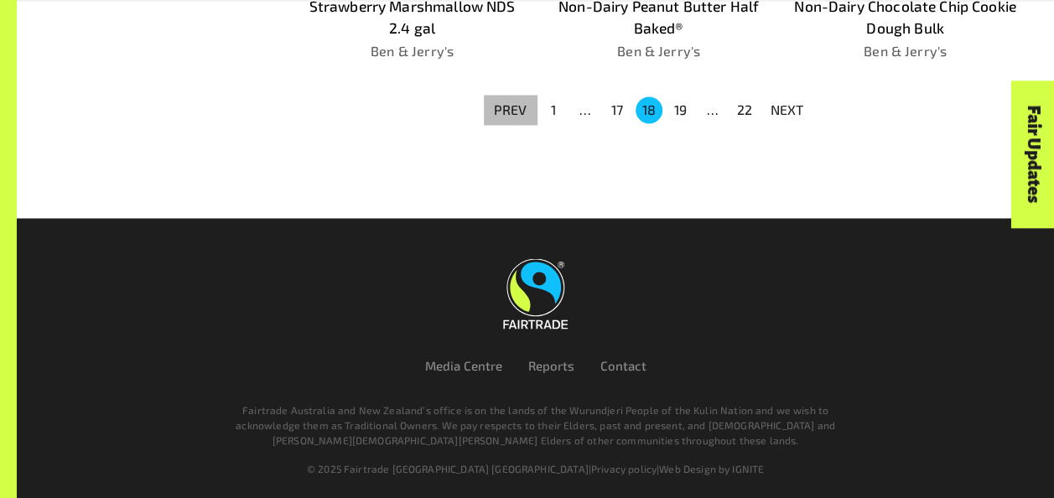
click at [514, 102] on p "PREV" at bounding box center [511, 110] width 34 height 20
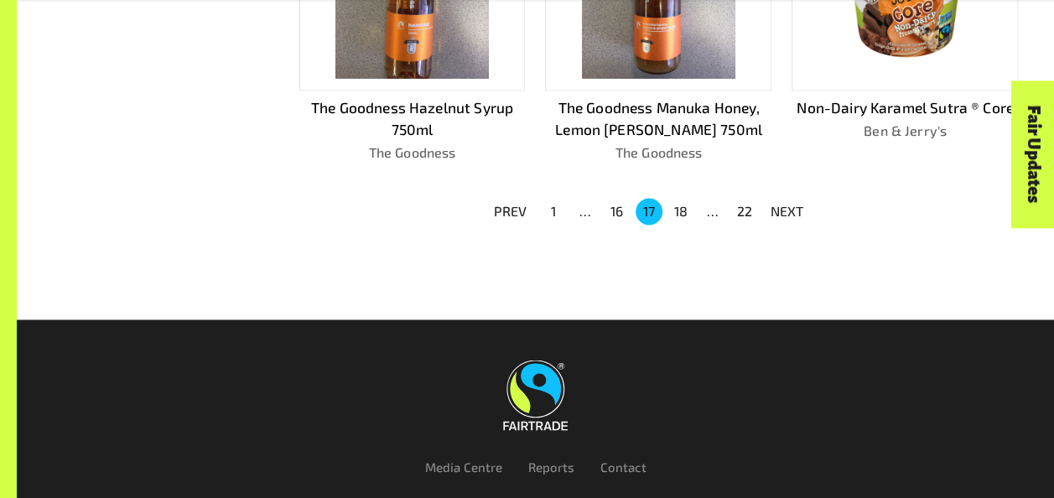
scroll to position [1304, 0]
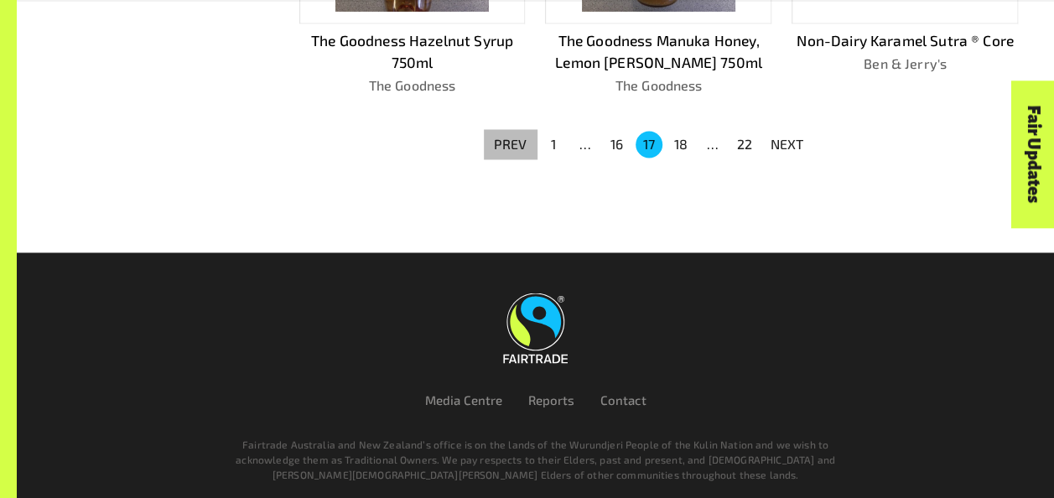
click at [515, 134] on p "PREV" at bounding box center [511, 144] width 34 height 20
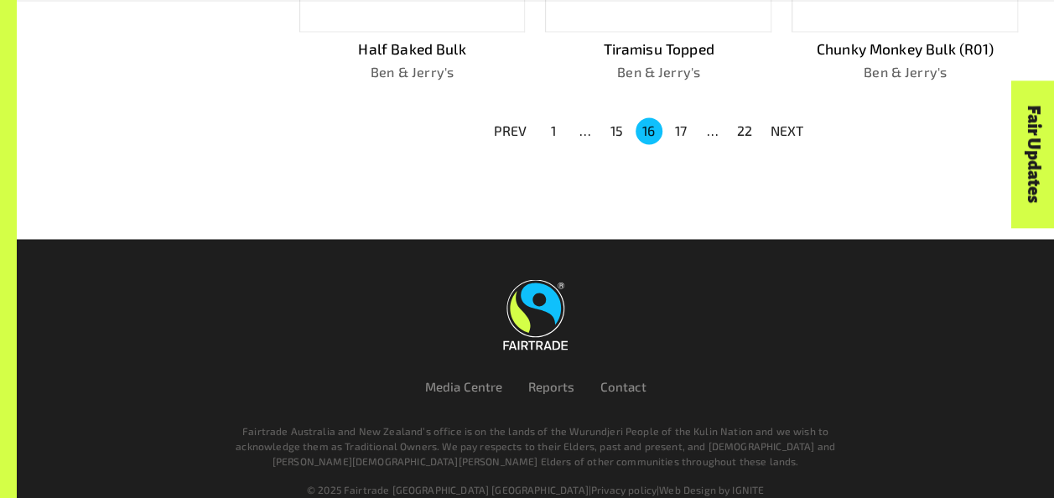
scroll to position [1338, 0]
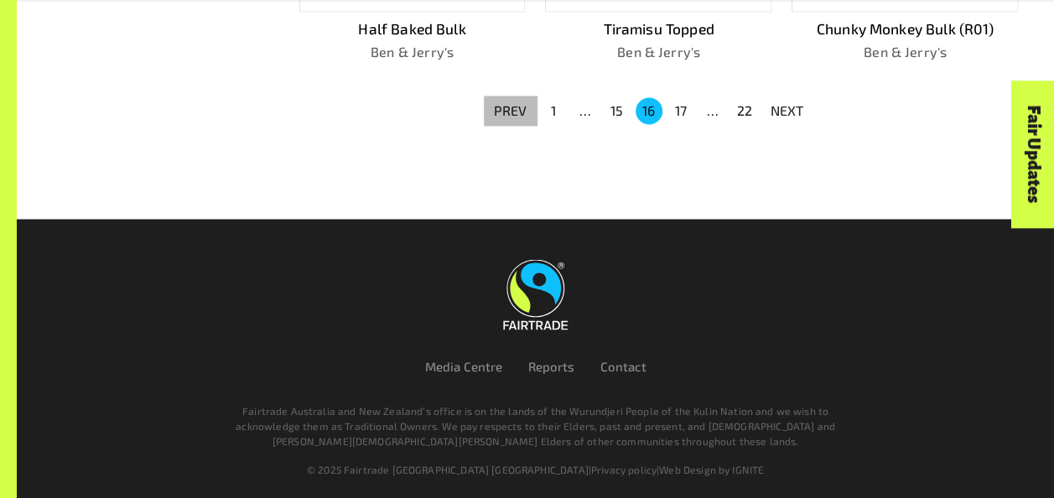
click at [511, 101] on p "PREV" at bounding box center [511, 111] width 34 height 20
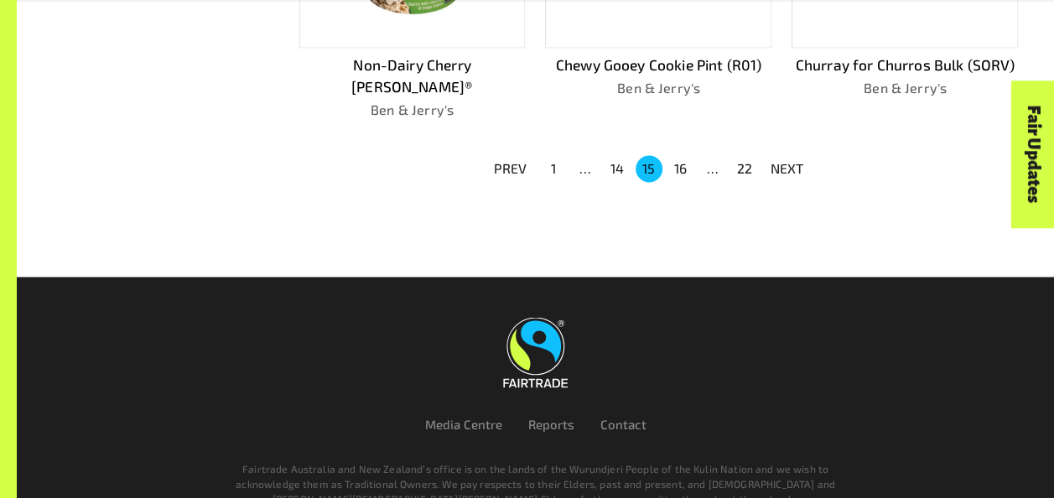
scroll to position [1294, 0]
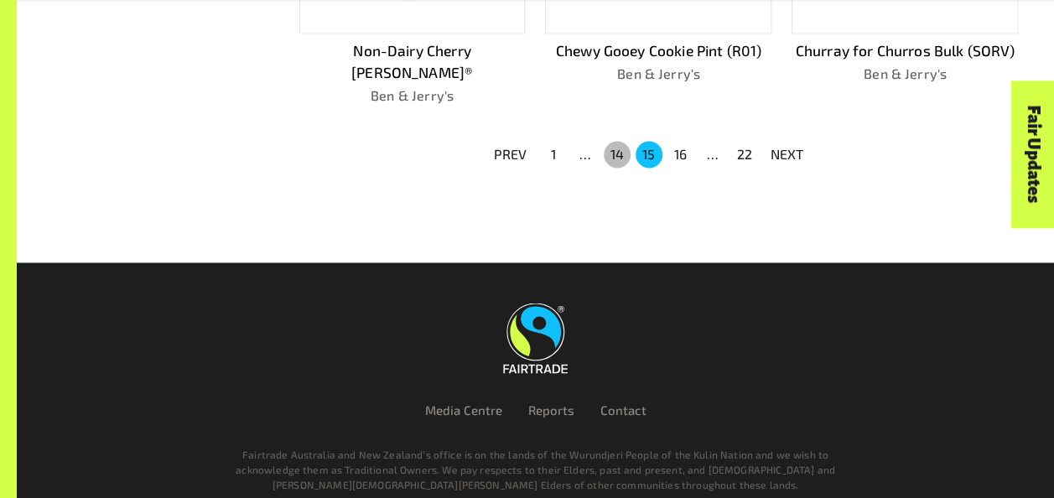
click at [611, 141] on button "14" at bounding box center [617, 154] width 27 height 27
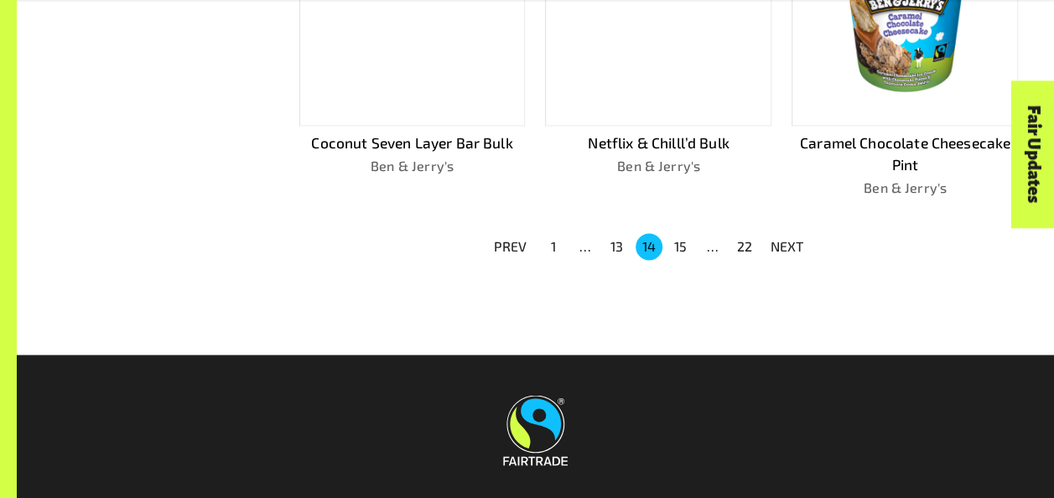
scroll to position [1271, 0]
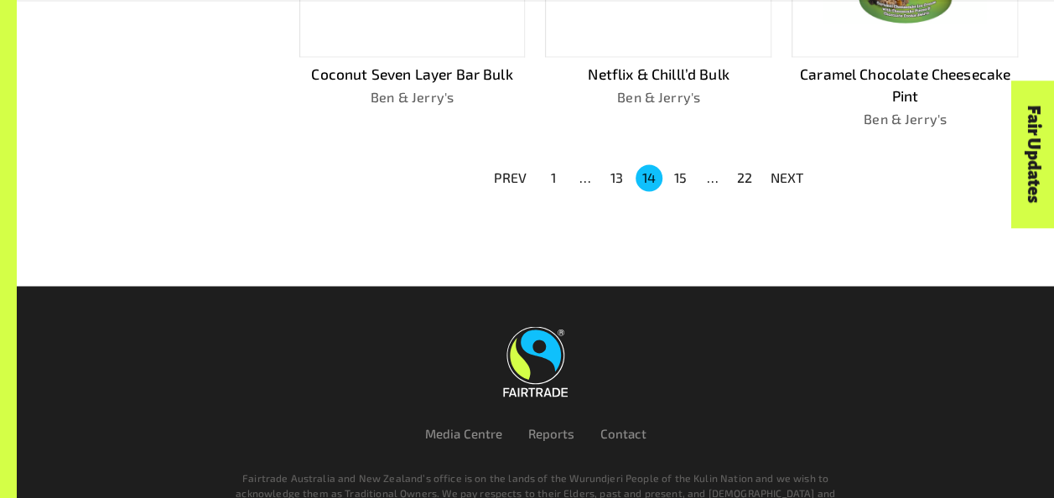
click at [625, 166] on button "13" at bounding box center [617, 177] width 27 height 27
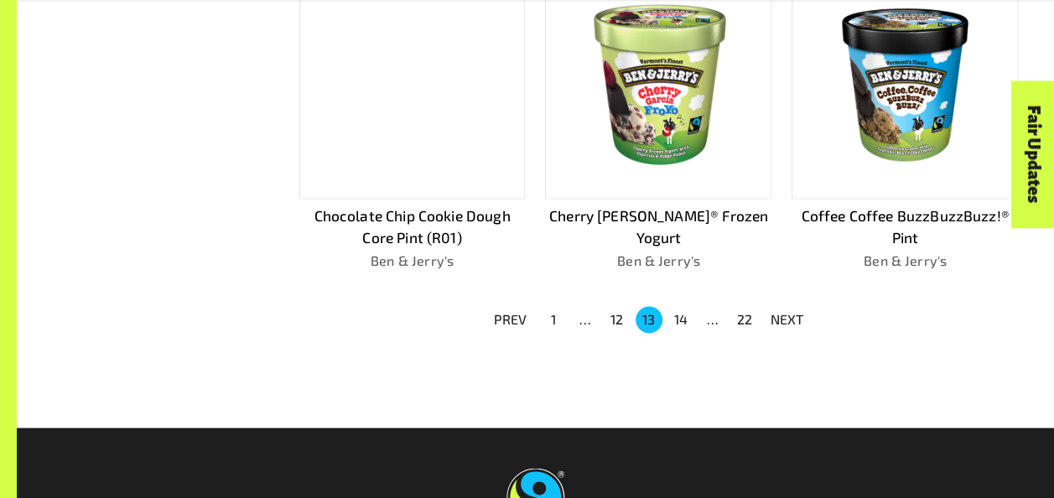
scroll to position [1192, 0]
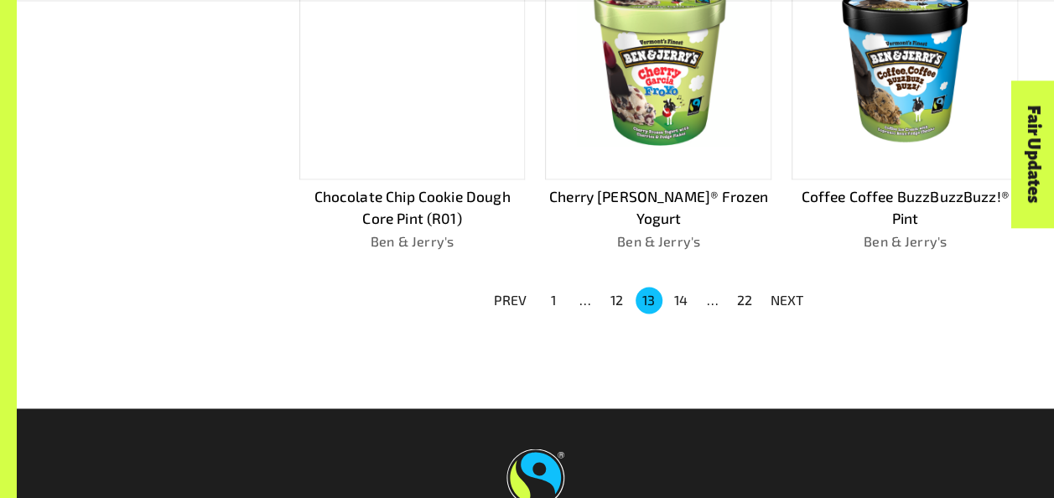
click at [610, 287] on button "12" at bounding box center [617, 300] width 27 height 27
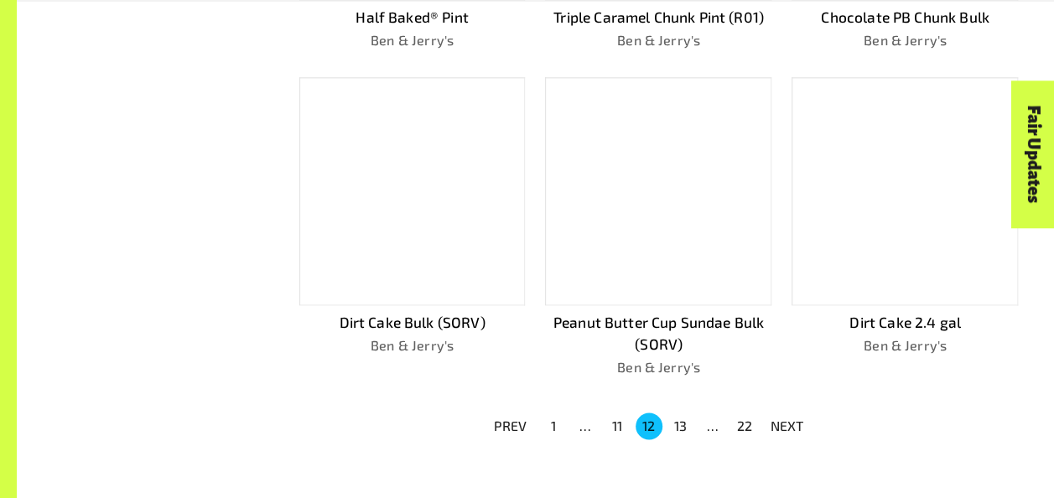
scroll to position [1137, 0]
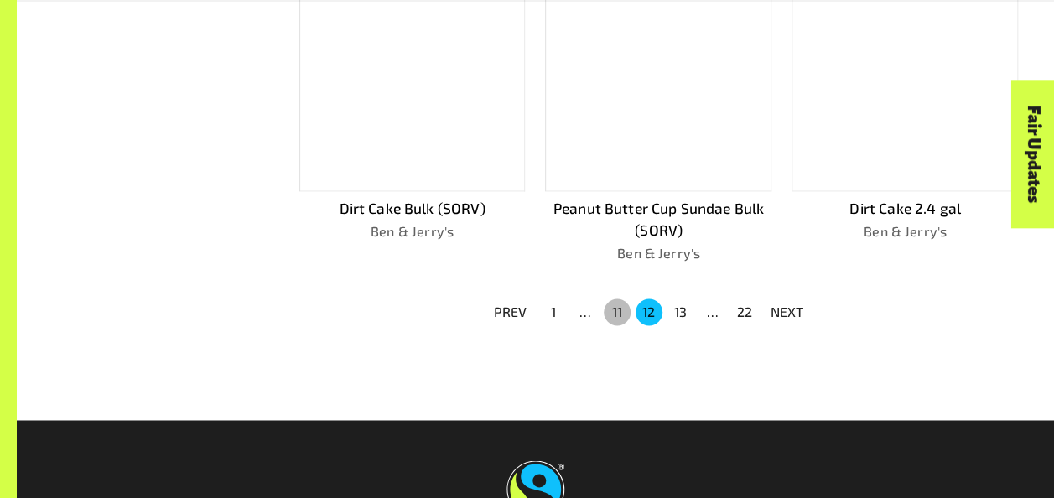
click at [612, 310] on button "11" at bounding box center [617, 311] width 27 height 27
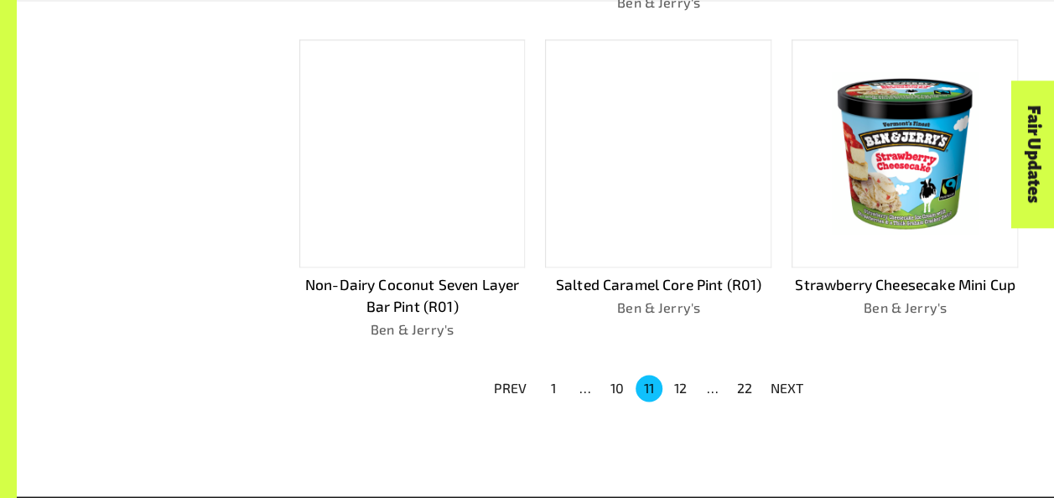
scroll to position [1103, 0]
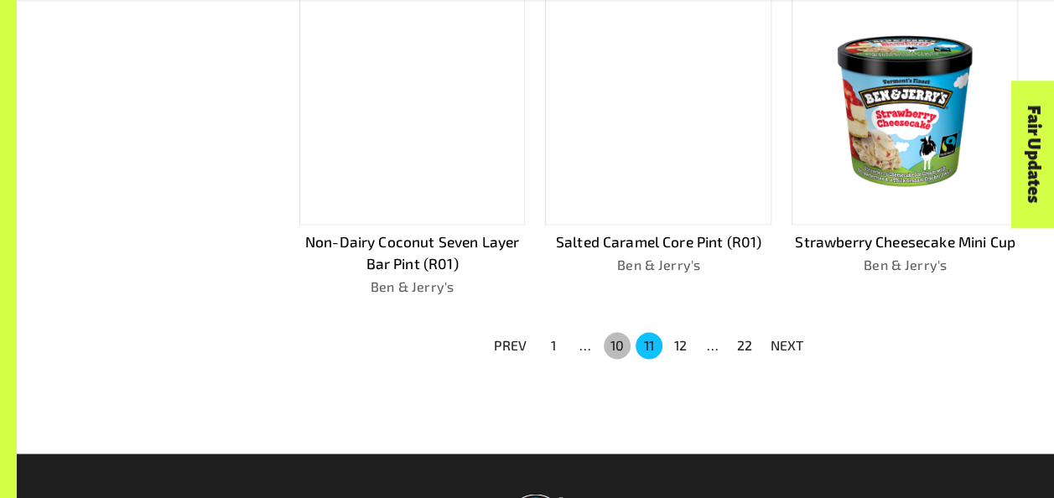
click at [615, 337] on button "10" at bounding box center [617, 345] width 27 height 27
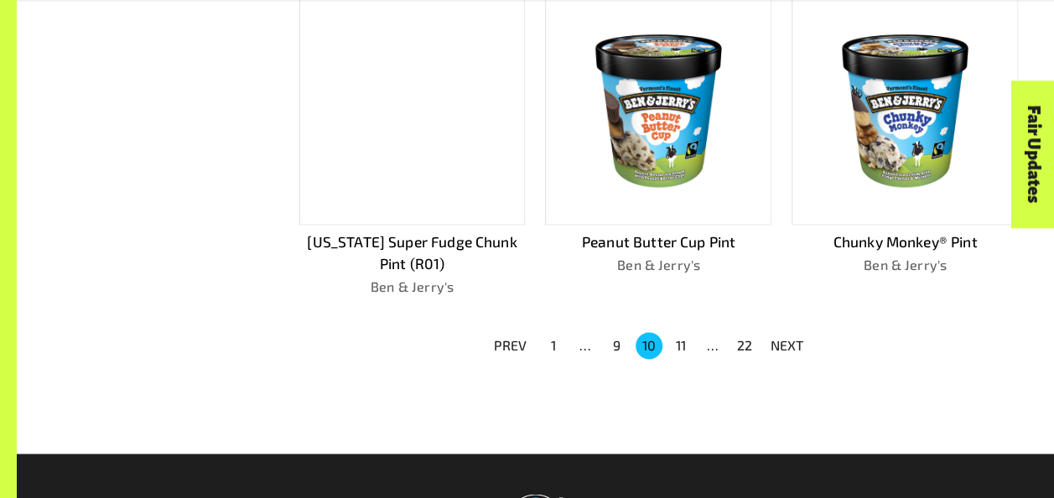
scroll to position [1158, 0]
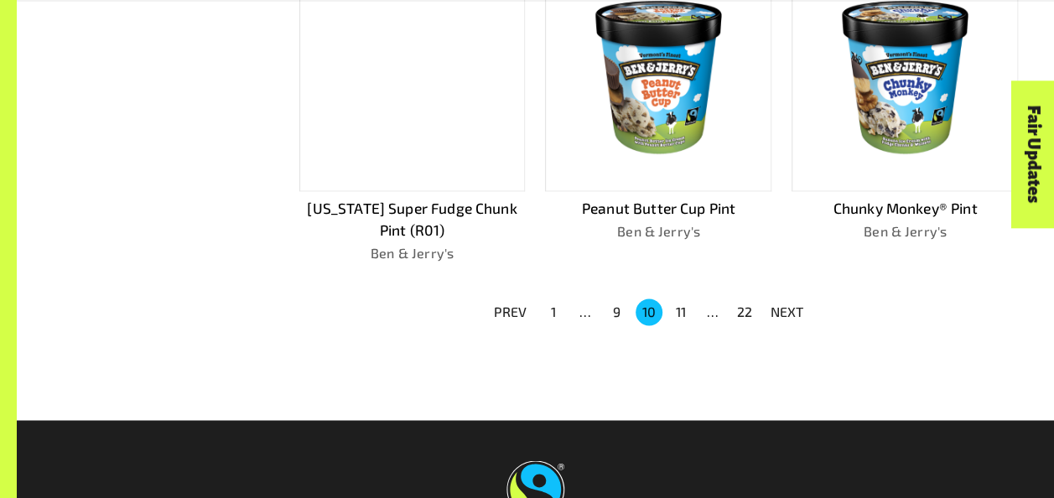
click at [617, 309] on button "9" at bounding box center [617, 311] width 27 height 27
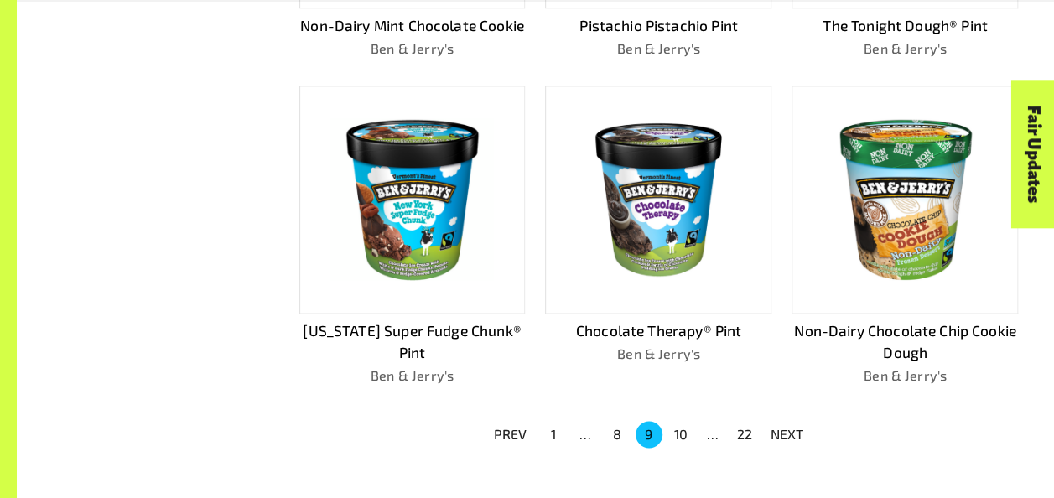
scroll to position [1048, 0]
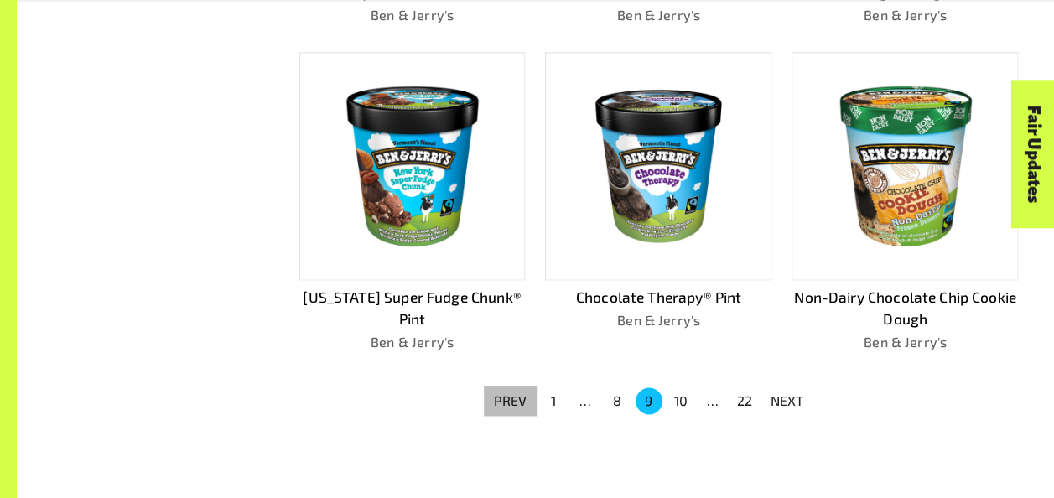
click at [513, 391] on p "PREV" at bounding box center [511, 401] width 34 height 20
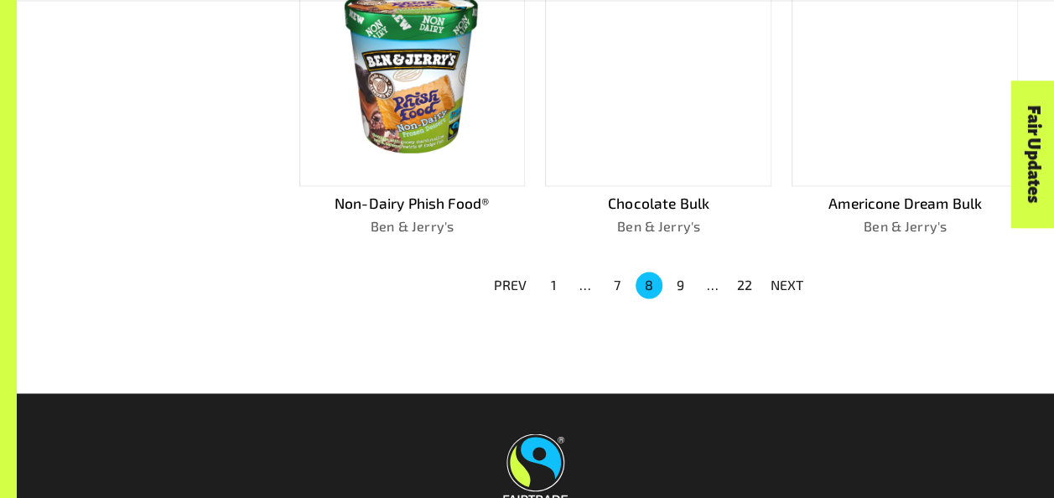
scroll to position [1237, 0]
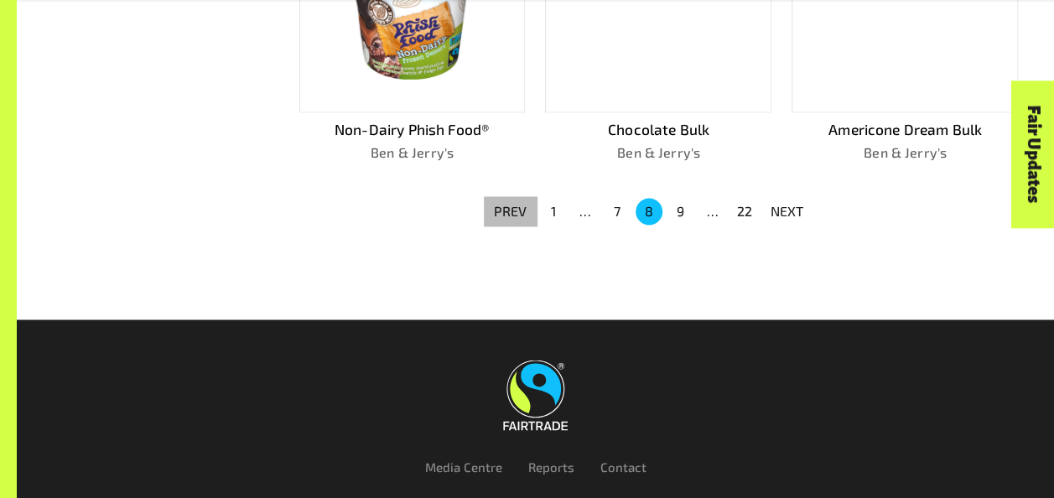
click at [501, 206] on p "PREV" at bounding box center [511, 211] width 34 height 20
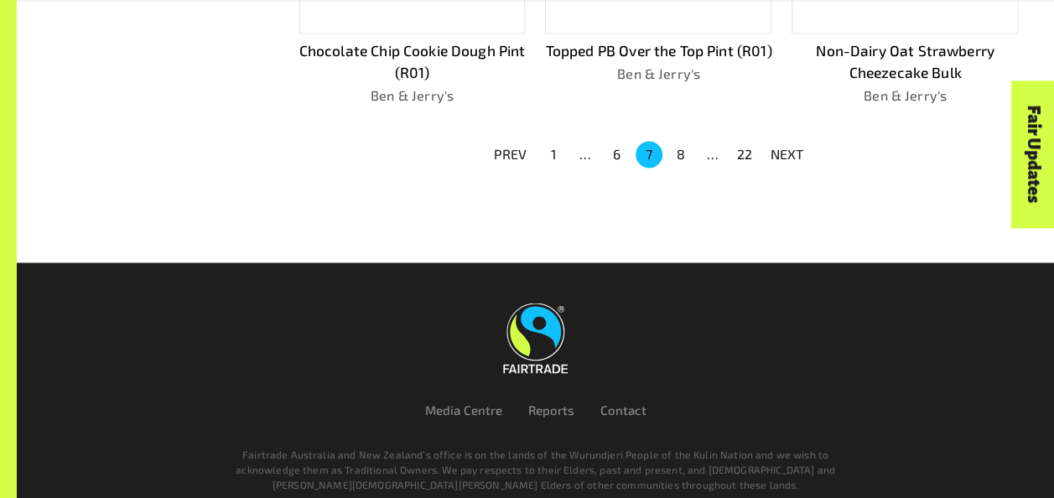
scroll to position [1304, 0]
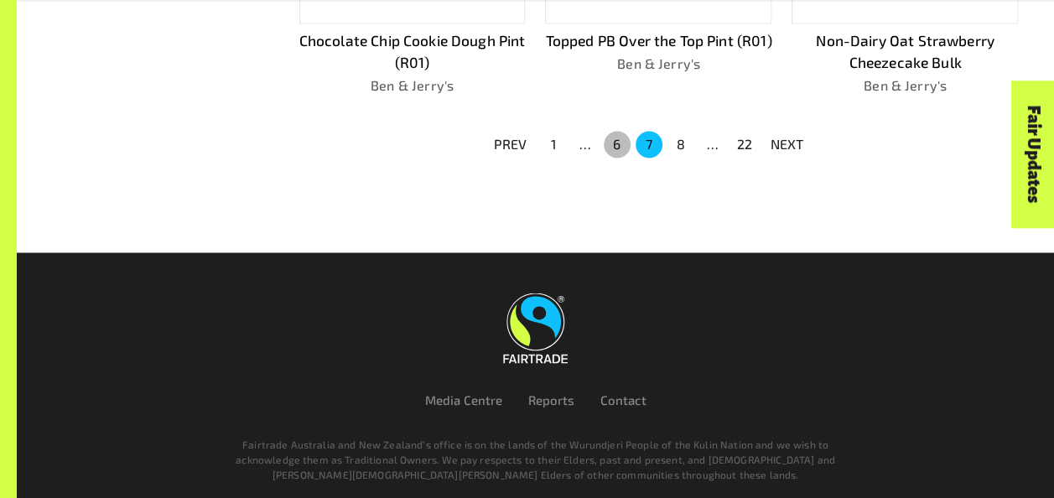
click at [609, 149] on button "6" at bounding box center [617, 144] width 27 height 27
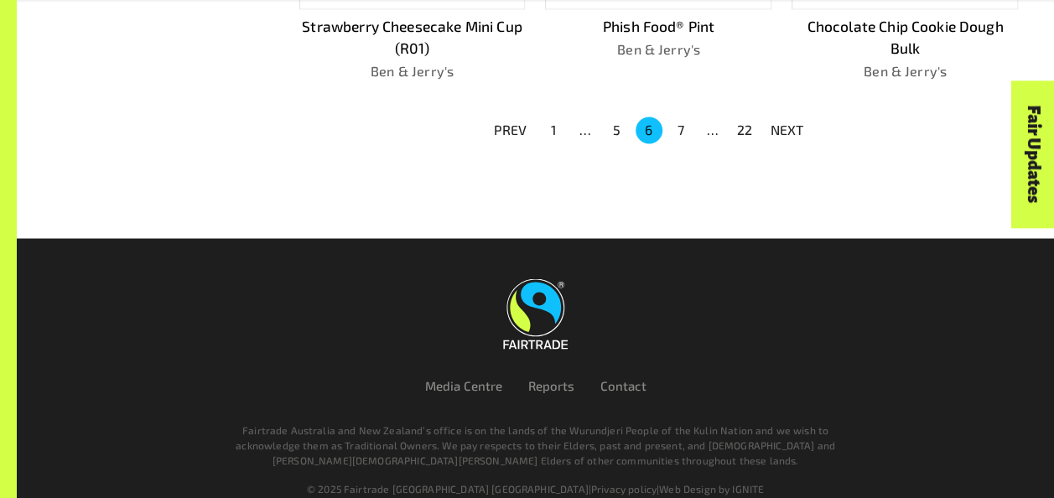
scroll to position [1360, 0]
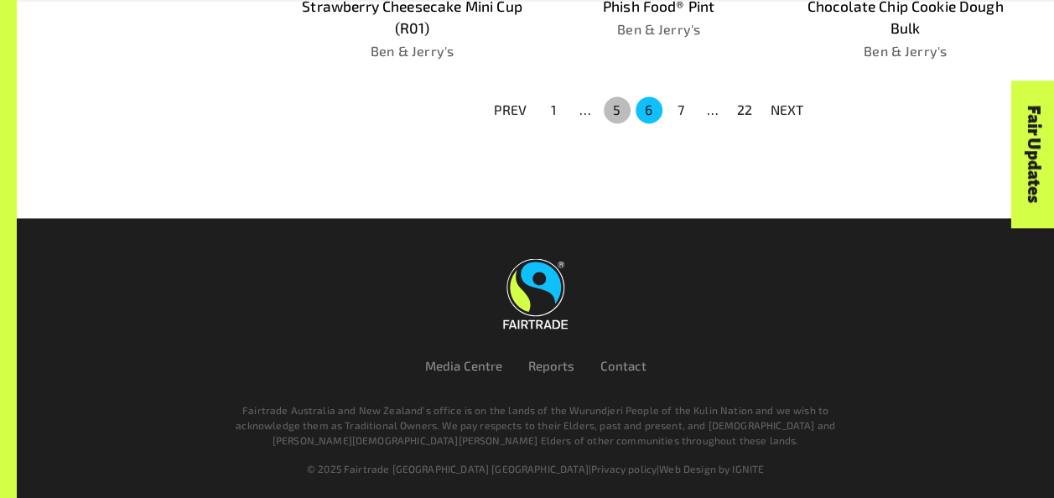
click at [618, 101] on button "5" at bounding box center [617, 109] width 27 height 27
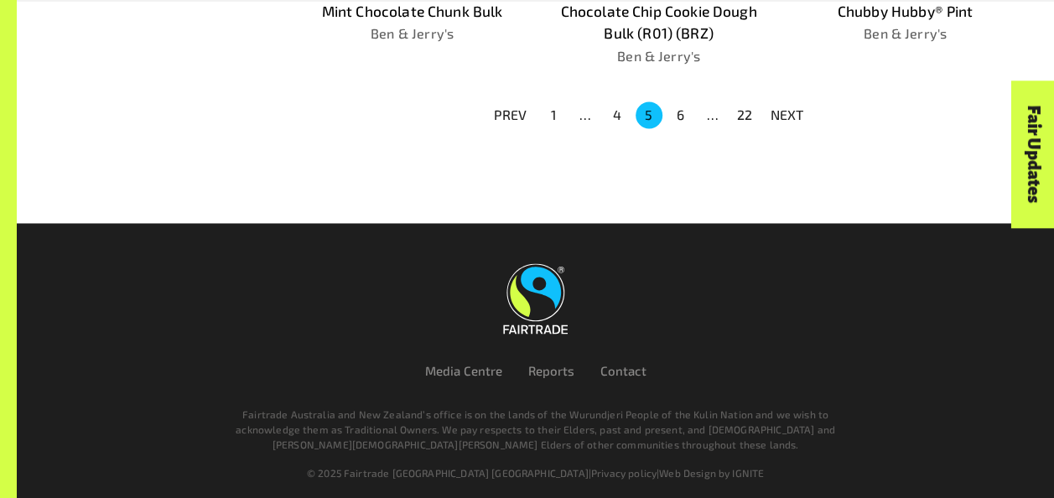
scroll to position [1316, 0]
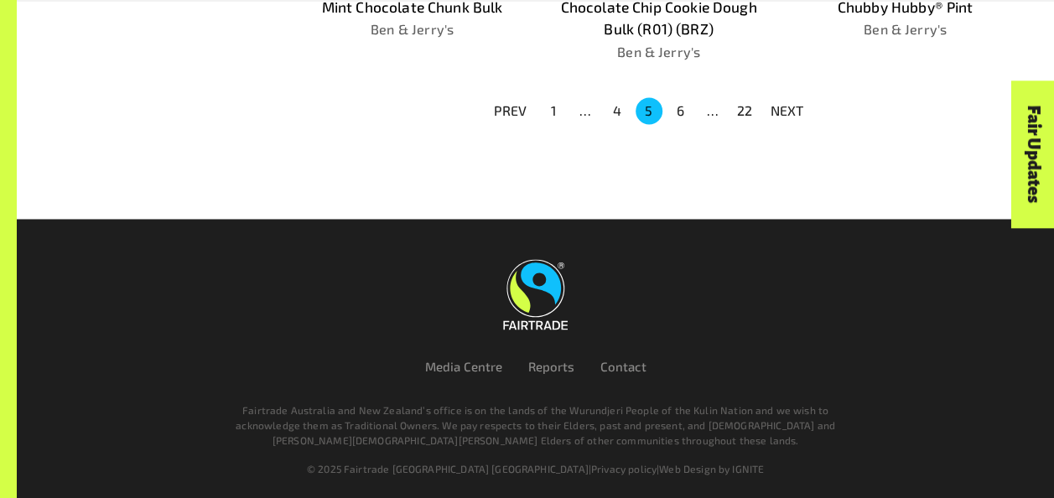
click at [619, 104] on button "4" at bounding box center [617, 110] width 27 height 27
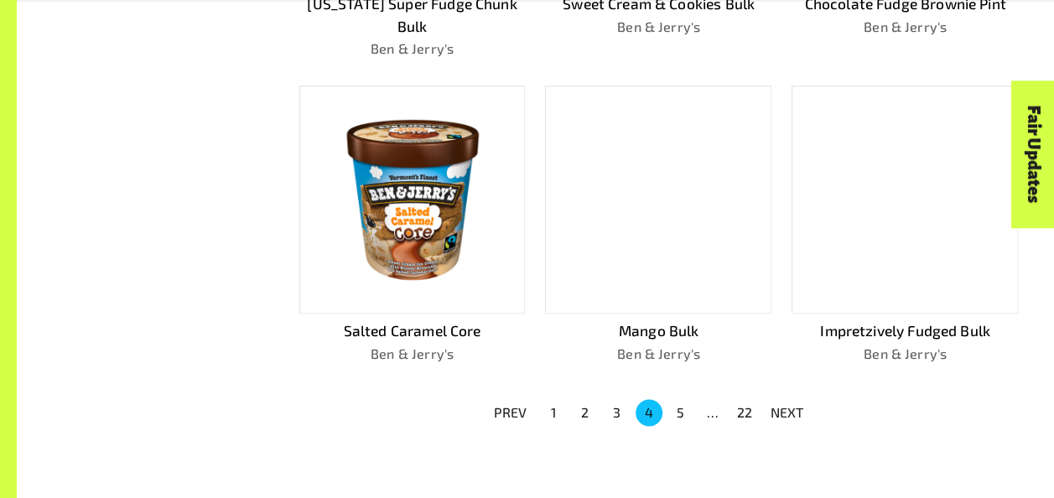
scroll to position [1103, 0]
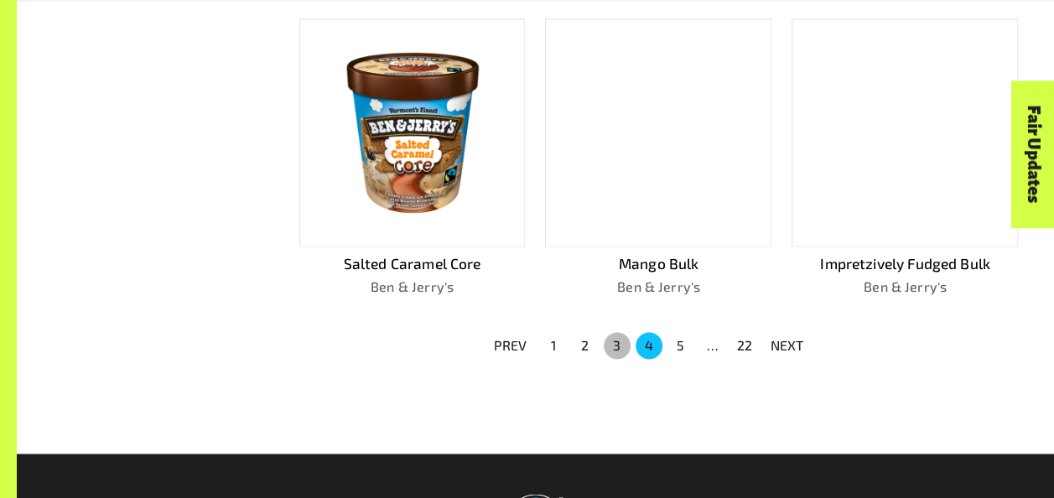
click at [610, 339] on button "3" at bounding box center [617, 345] width 27 height 27
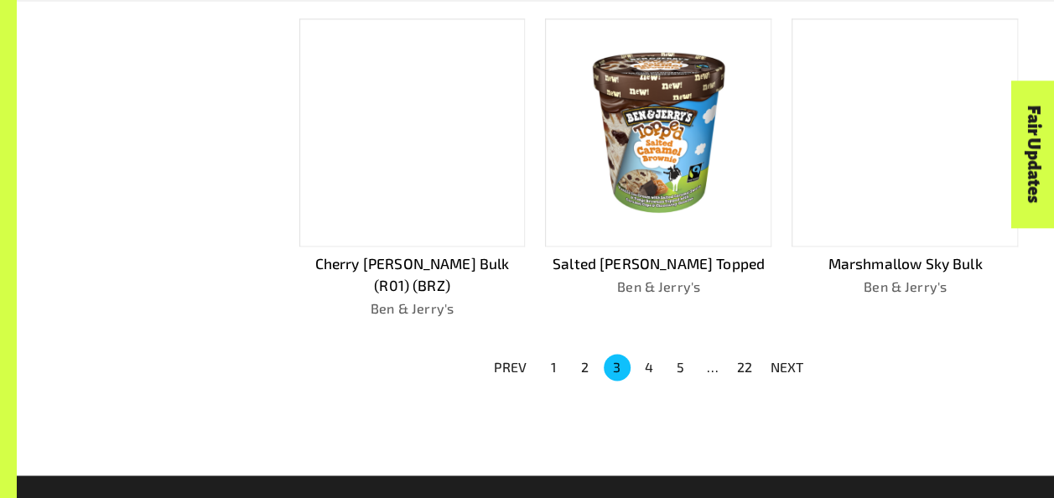
click at [592, 354] on li "2" at bounding box center [585, 367] width 32 height 27
click at [592, 354] on button "2" at bounding box center [585, 367] width 27 height 27
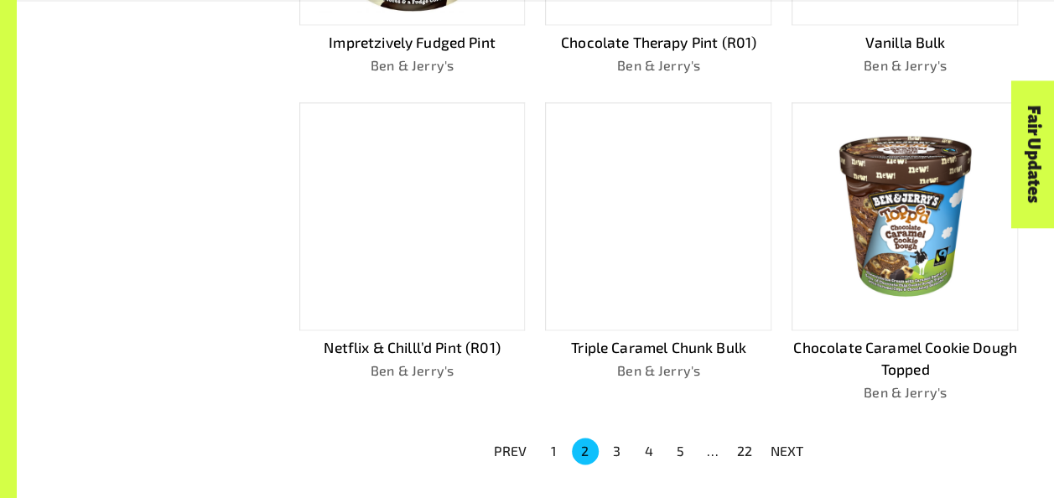
scroll to position [1036, 0]
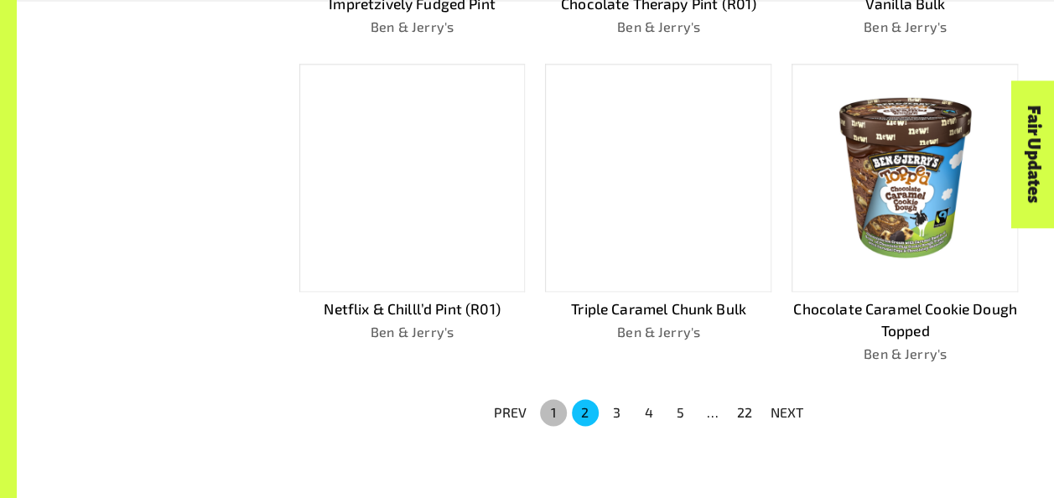
click at [558, 399] on button "1" at bounding box center [553, 412] width 27 height 27
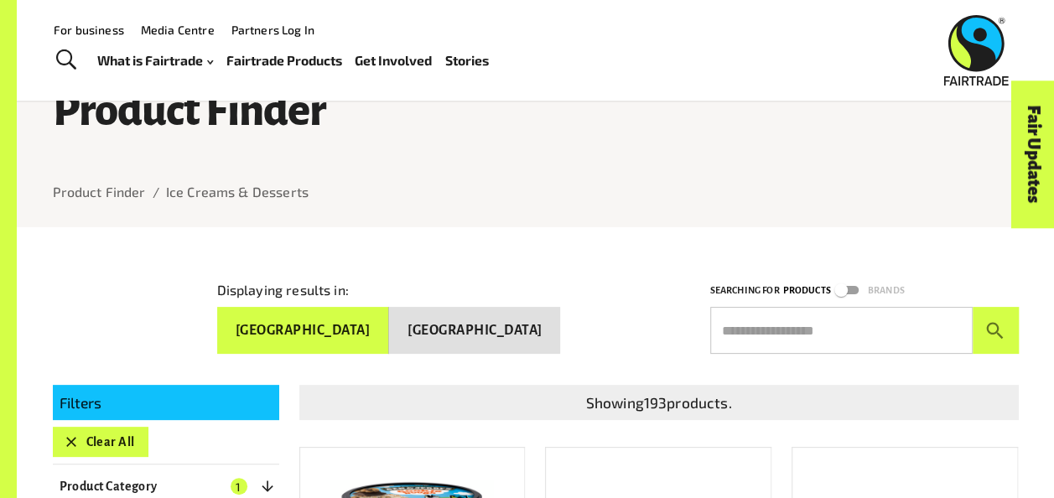
scroll to position [0, 0]
